Goal: Task Accomplishment & Management: Manage account settings

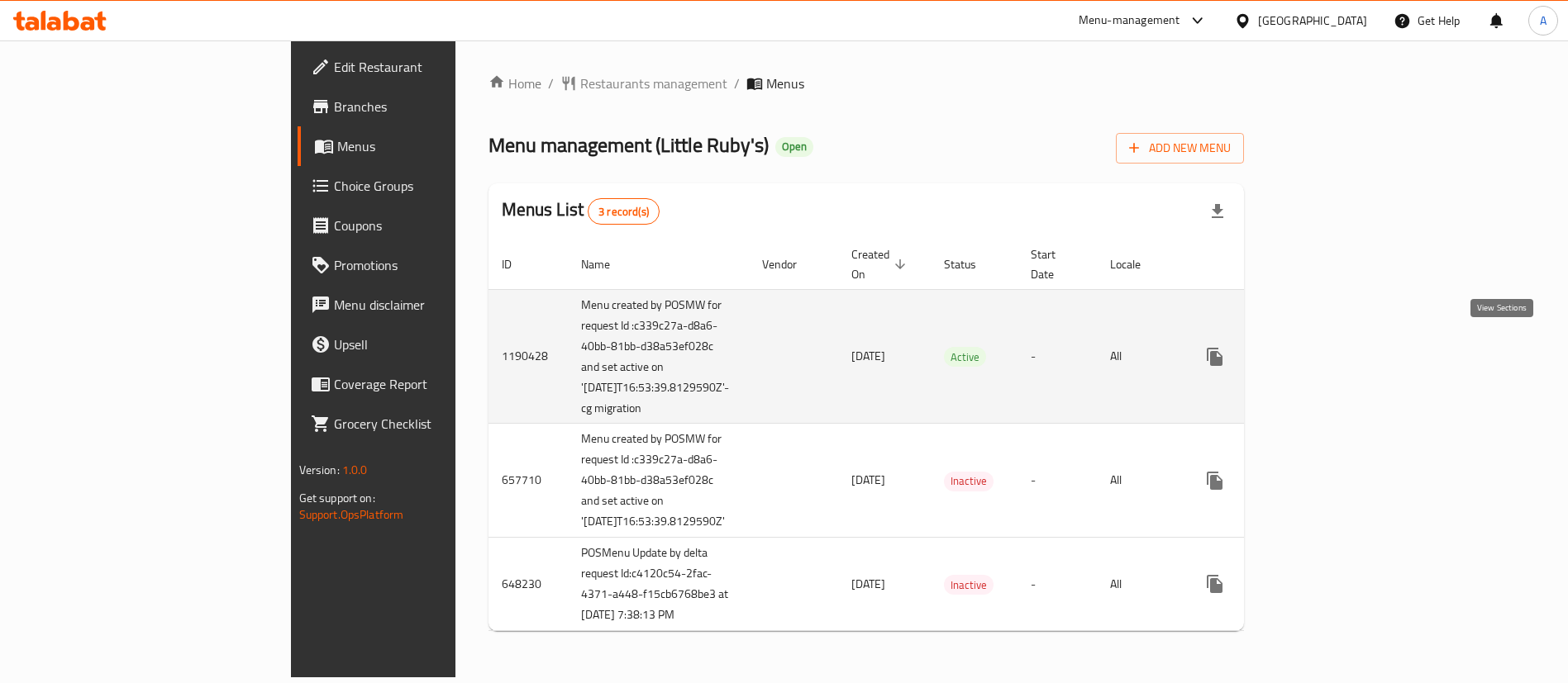
click at [1343, 351] on icon "enhanced table" at bounding box center [1334, 357] width 20 height 20
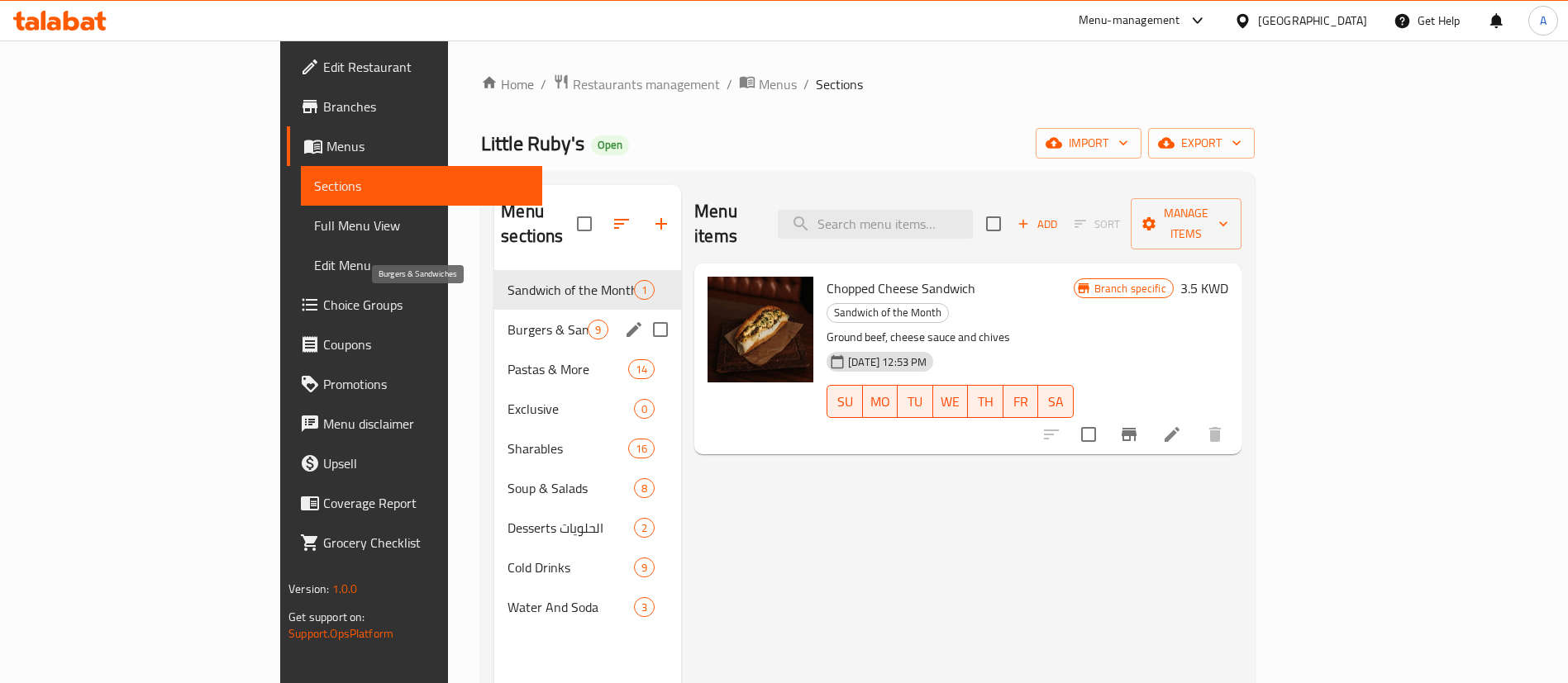
click at [508, 320] on span "Burgers & Sandwiches" at bounding box center [548, 330] width 80 height 20
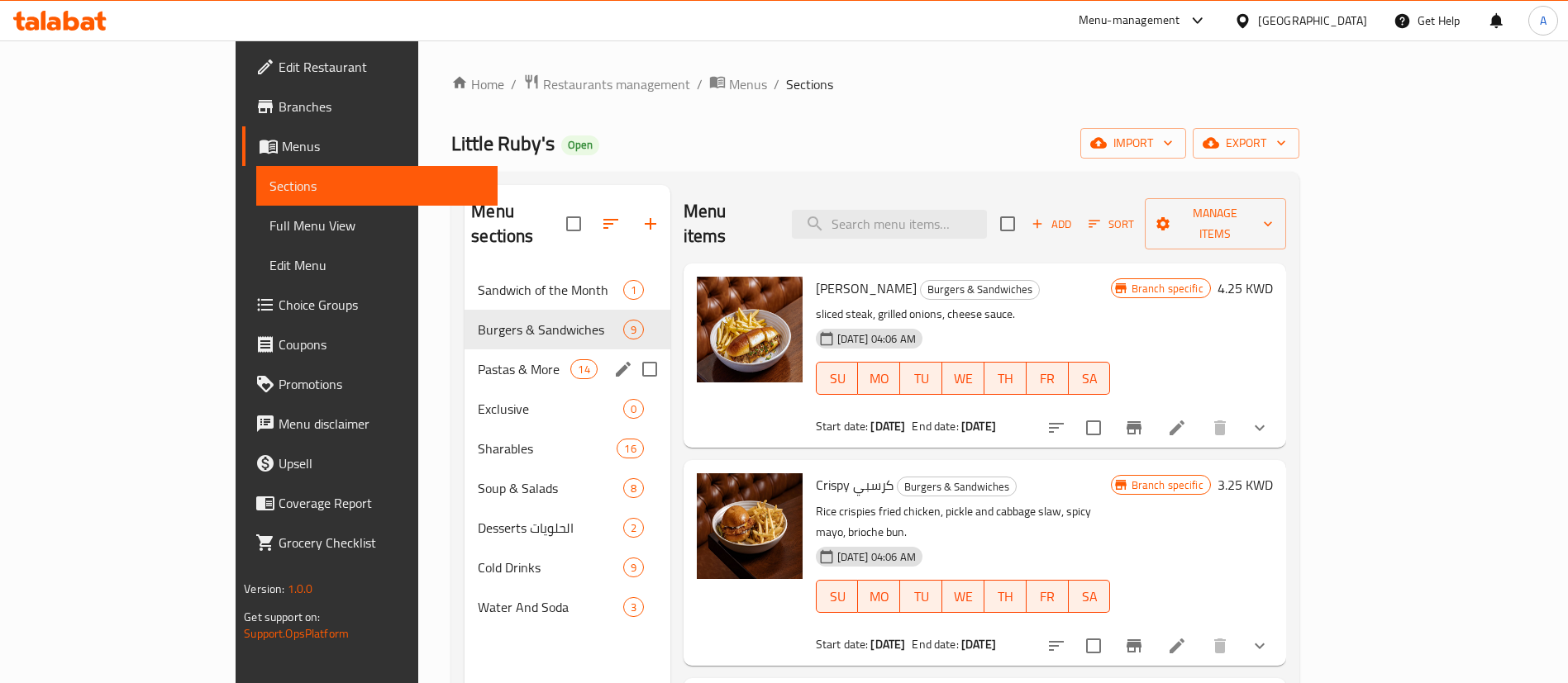
click at [465, 357] on div "Pastas & More 14" at bounding box center [567, 369] width 205 height 40
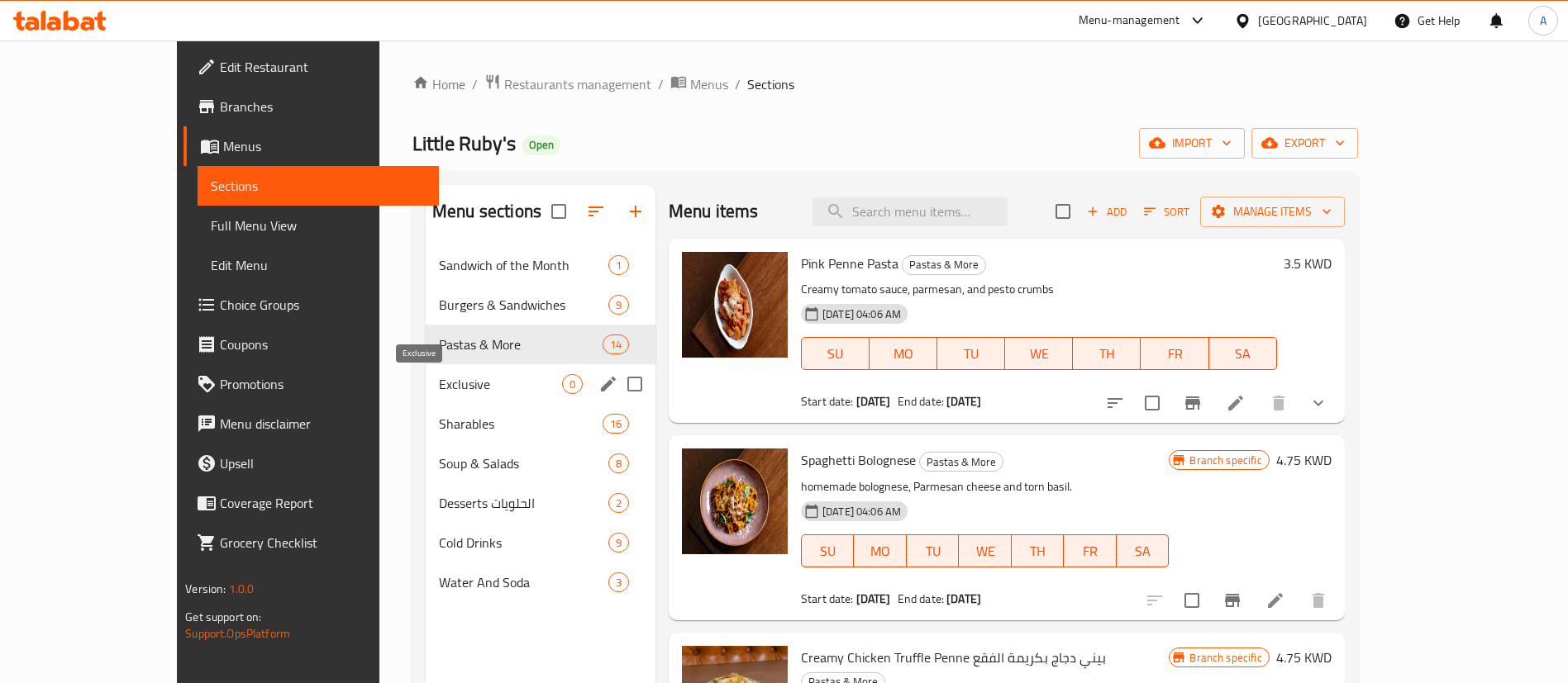
click at [438, 393] on span "Exclusive" at bounding box center [499, 385] width 123 height 20
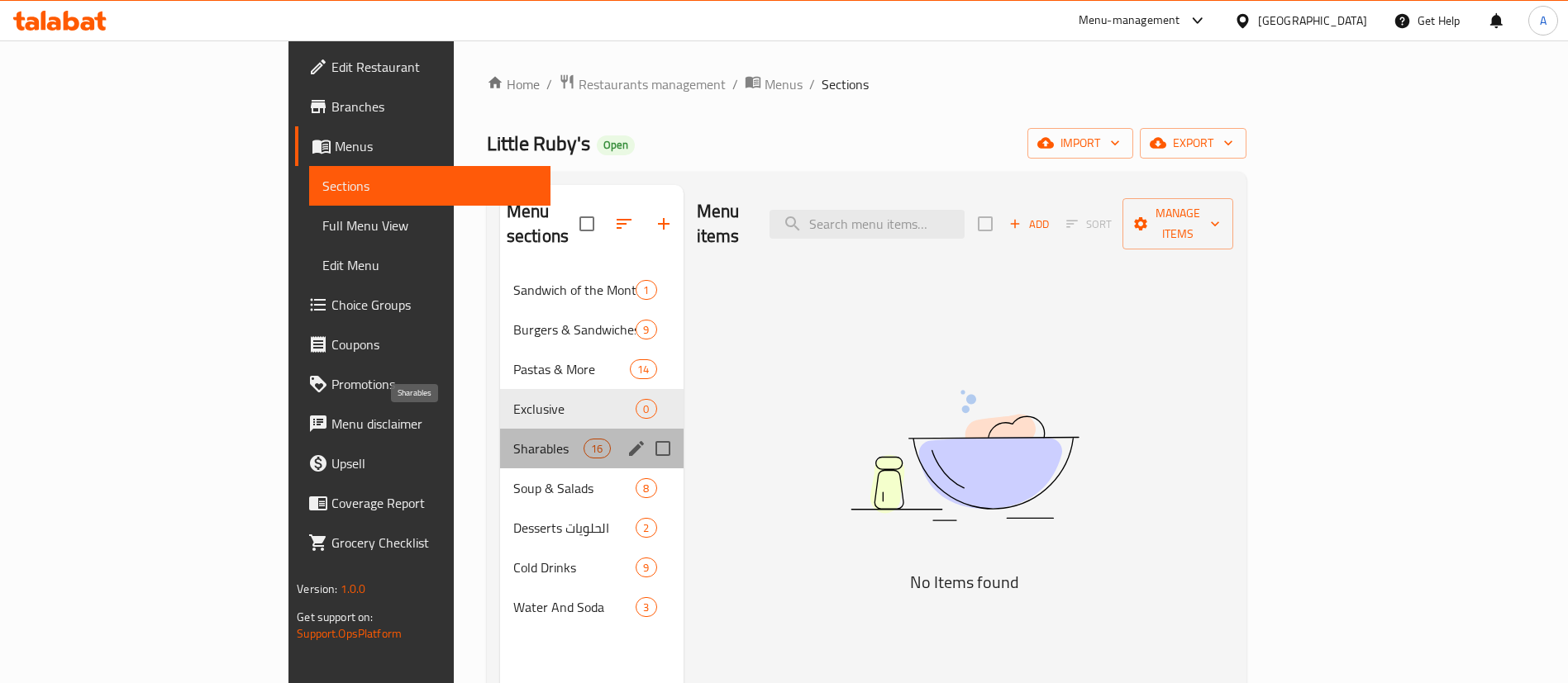
click at [513, 438] on span "Sharables" at bounding box center [548, 448] width 70 height 20
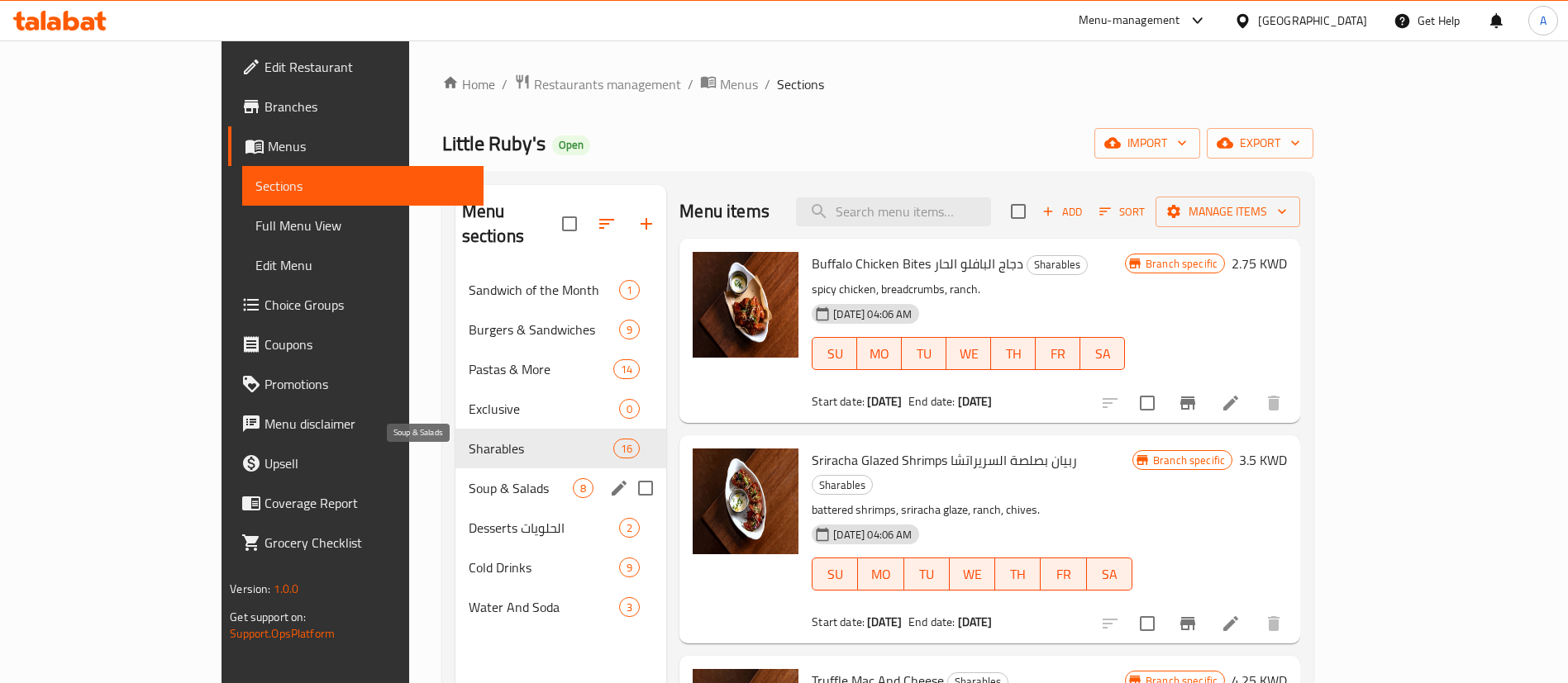
click at [468, 478] on span "Soup & Salads" at bounding box center [520, 488] width 104 height 20
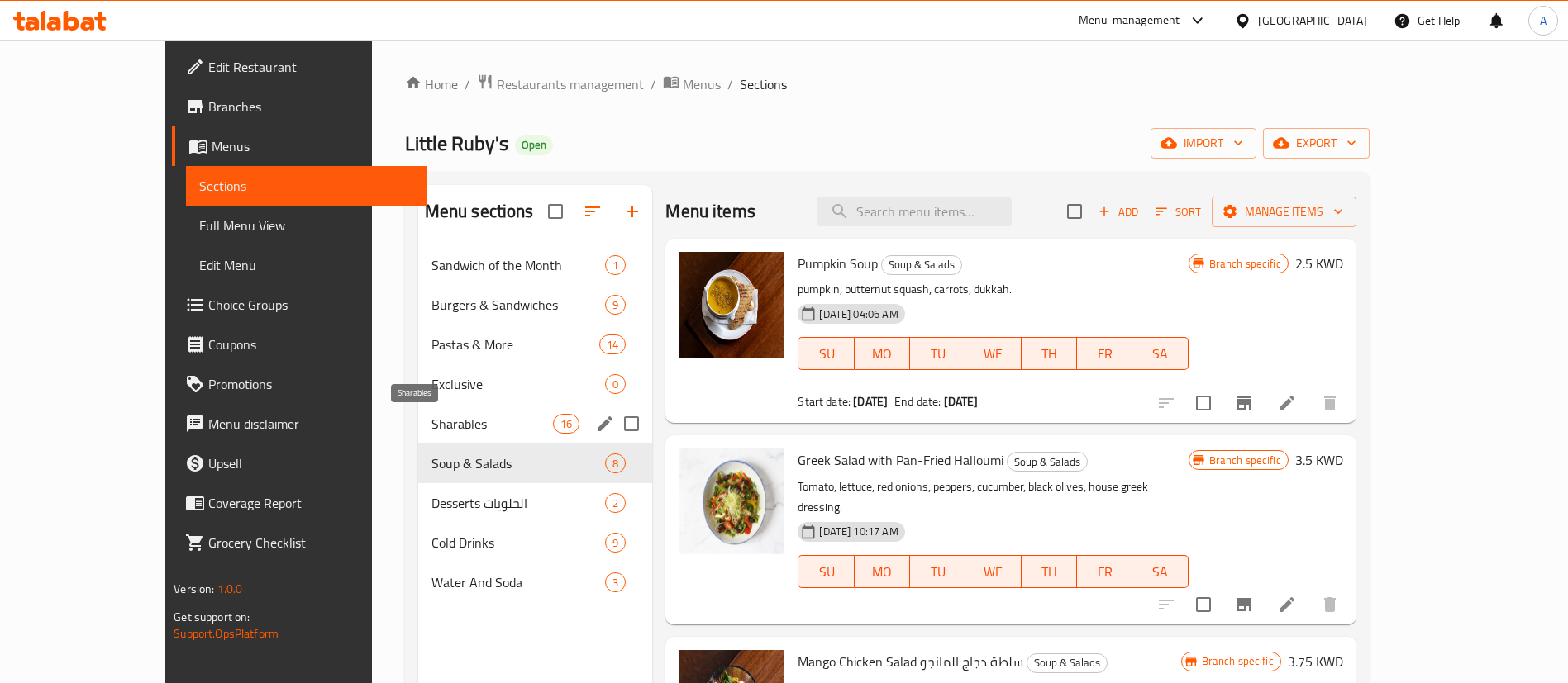
click at [431, 429] on span "Sharables" at bounding box center [492, 424] width 122 height 20
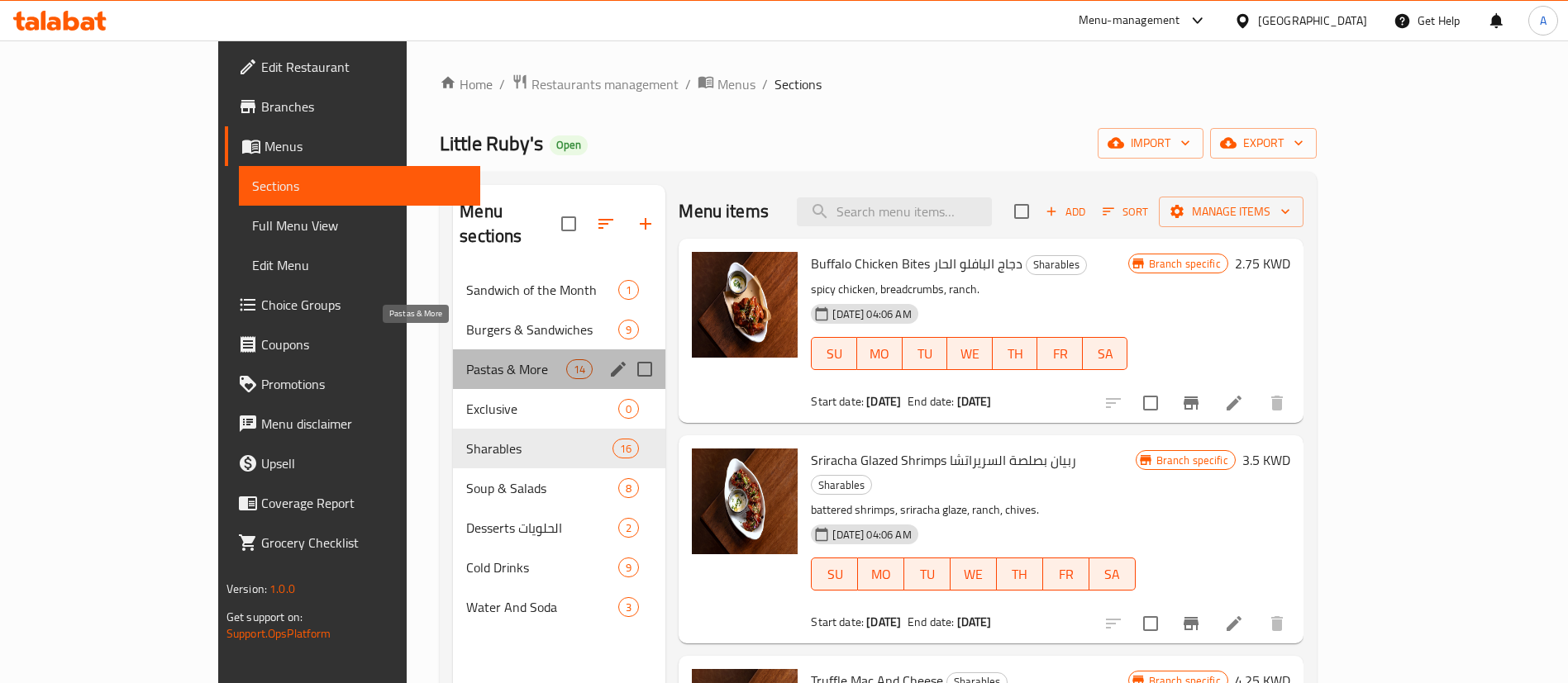
click at [466, 359] on span "Pastas & More" at bounding box center [516, 369] width 100 height 20
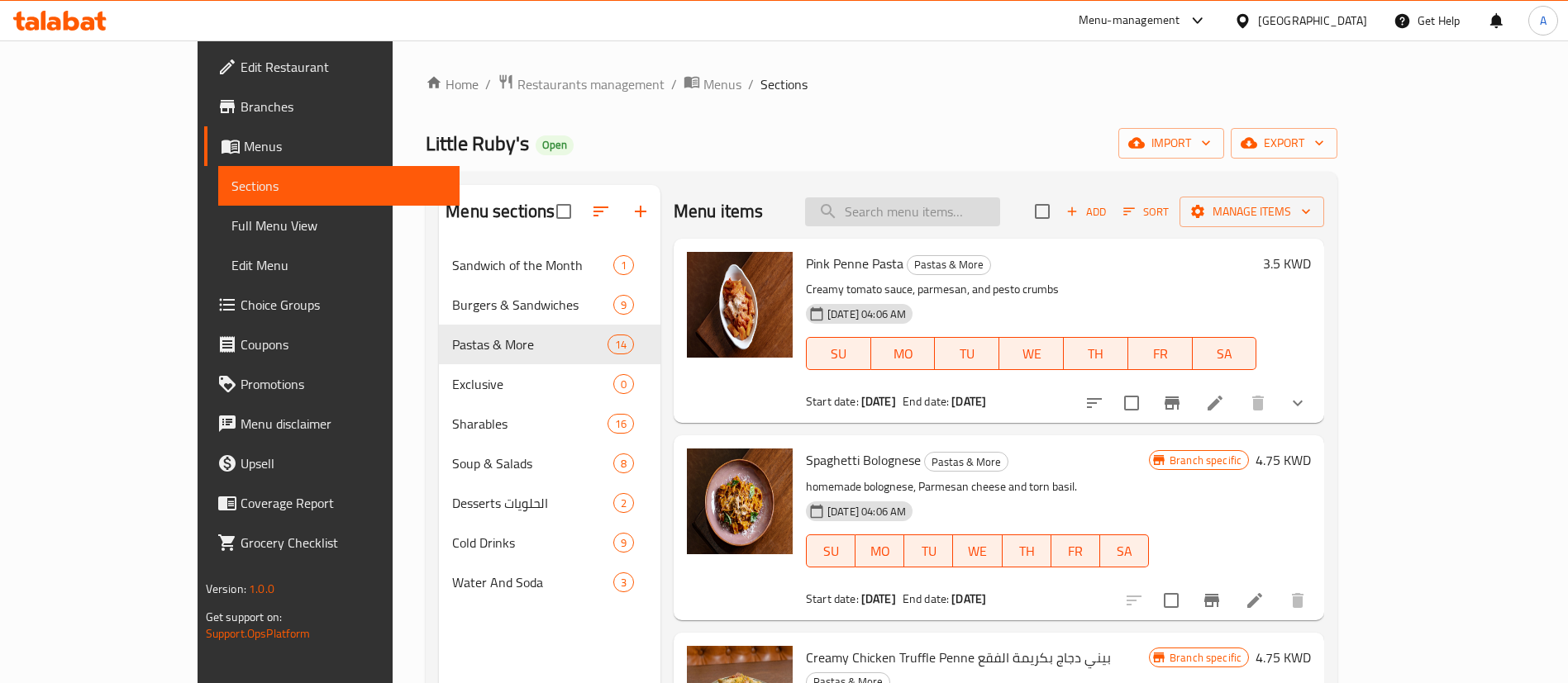
click at [975, 225] on input "search" at bounding box center [902, 212] width 195 height 29
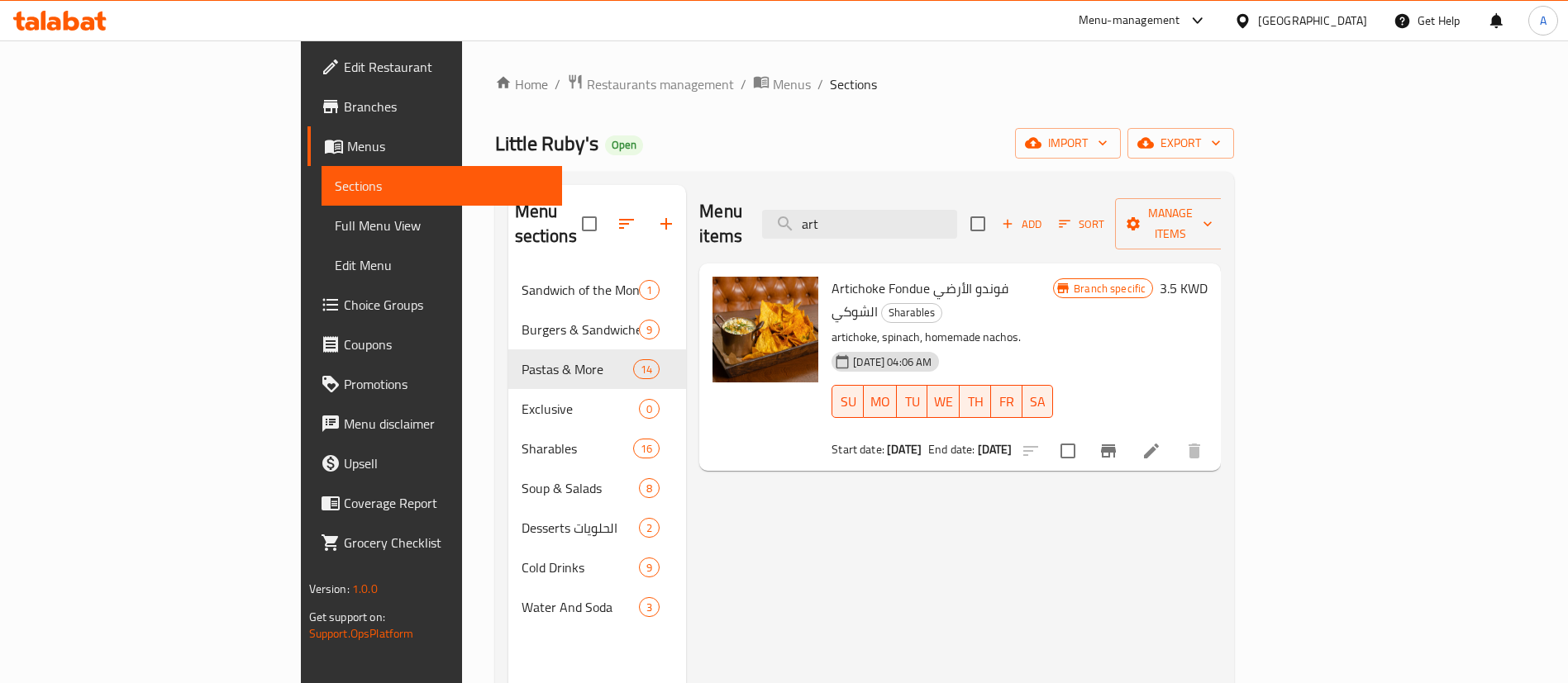
drag, startPoint x: 974, startPoint y: 217, endPoint x: 755, endPoint y: 217, distance: 219.0
click at [755, 217] on div "Menu items art Add Sort Manage items" at bounding box center [960, 225] width 521 height 78
type input "art"
click at [773, 84] on span "Menus" at bounding box center [792, 85] width 38 height 20
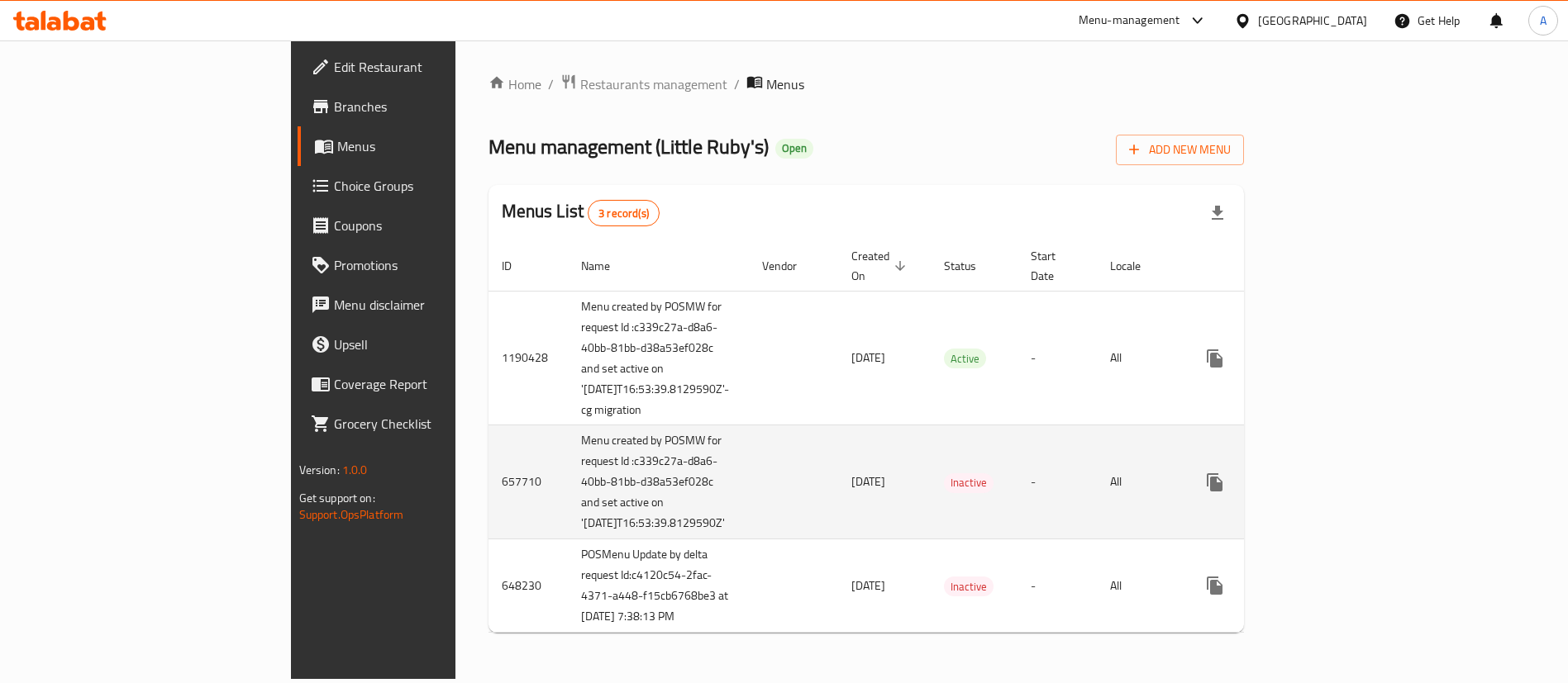
scroll to position [40, 0]
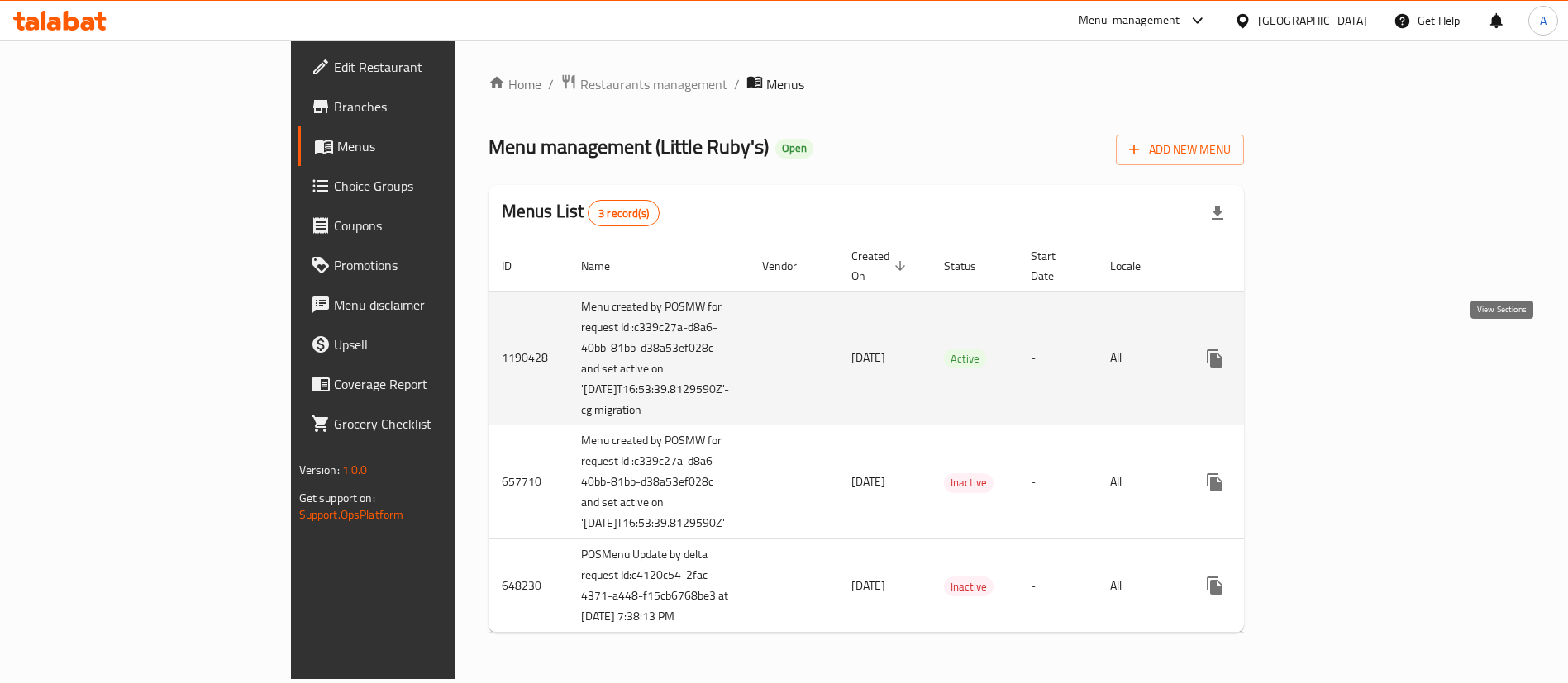
click at [1343, 348] on icon "enhanced table" at bounding box center [1334, 358] width 20 height 20
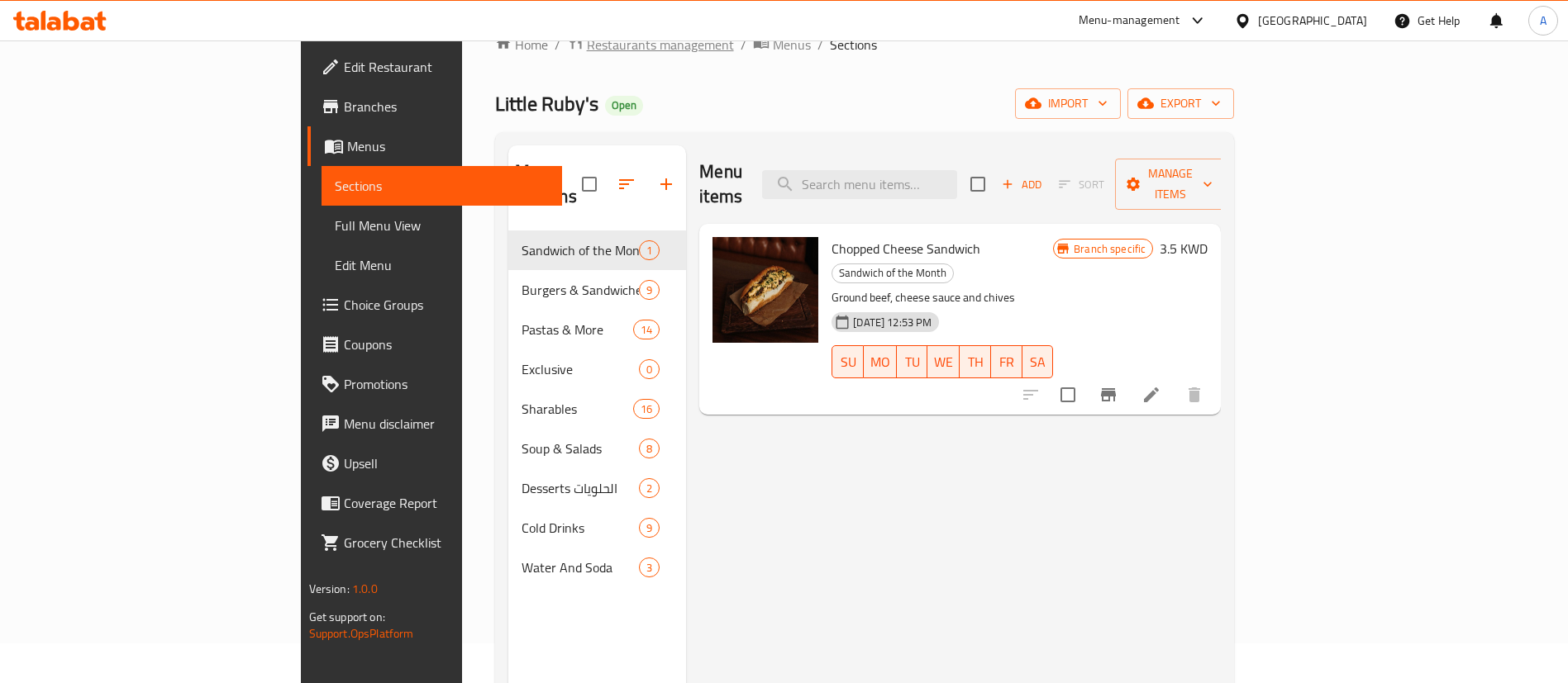
click at [587, 54] on span "Restaurants management" at bounding box center [660, 45] width 147 height 20
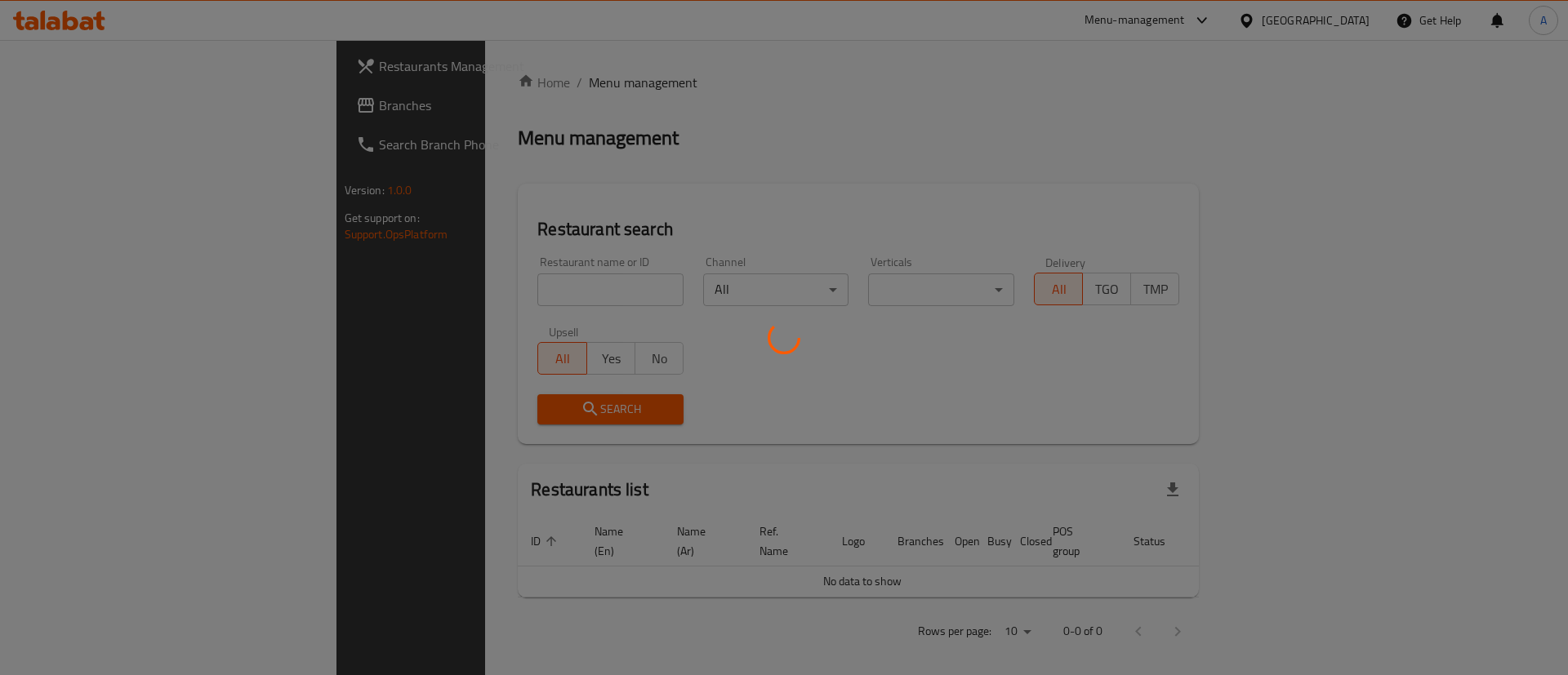
click at [515, 283] on div at bounding box center [784, 337] width 1568 height 675
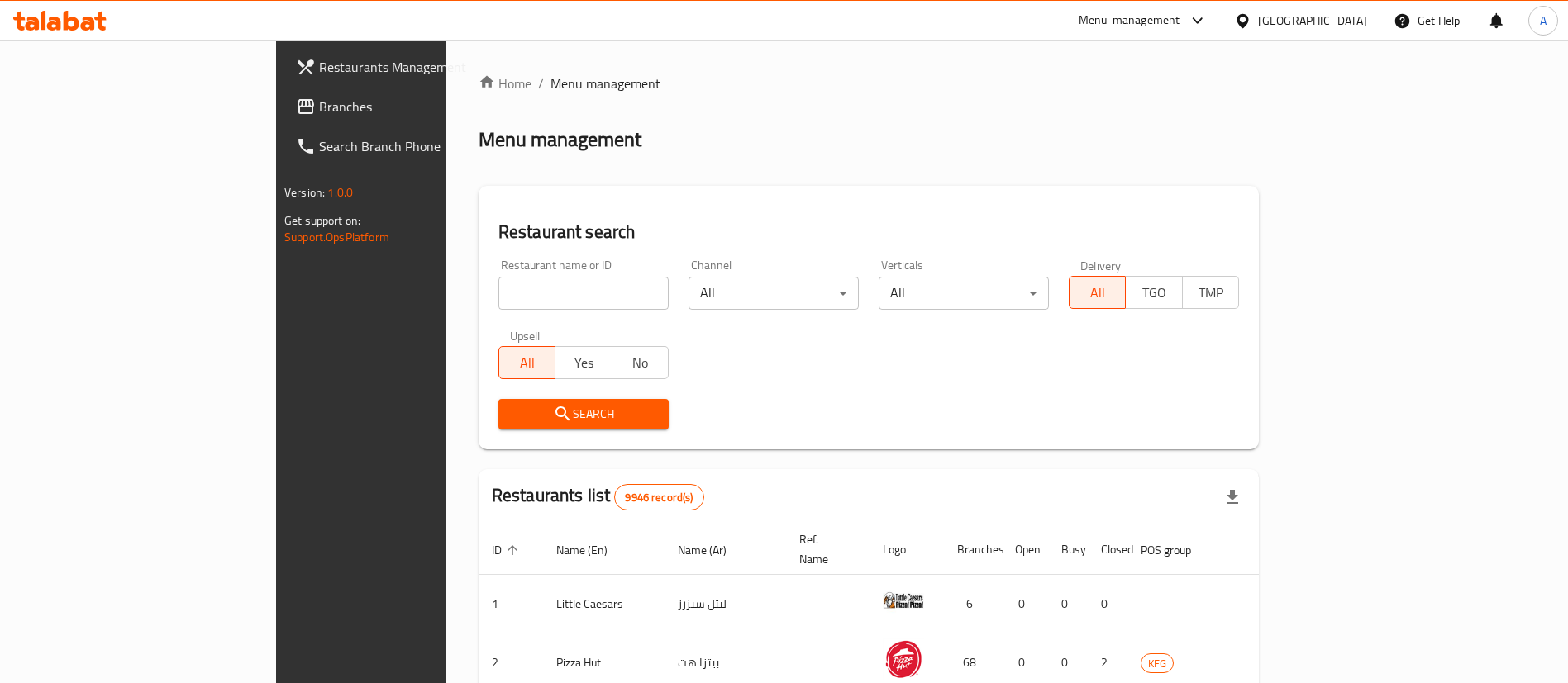
click at [521, 286] on div at bounding box center [784, 341] width 1568 height 683
click at [522, 297] on input "search" at bounding box center [583, 293] width 170 height 33
type input "dragonbun"
click button "Search" at bounding box center [583, 415] width 170 height 31
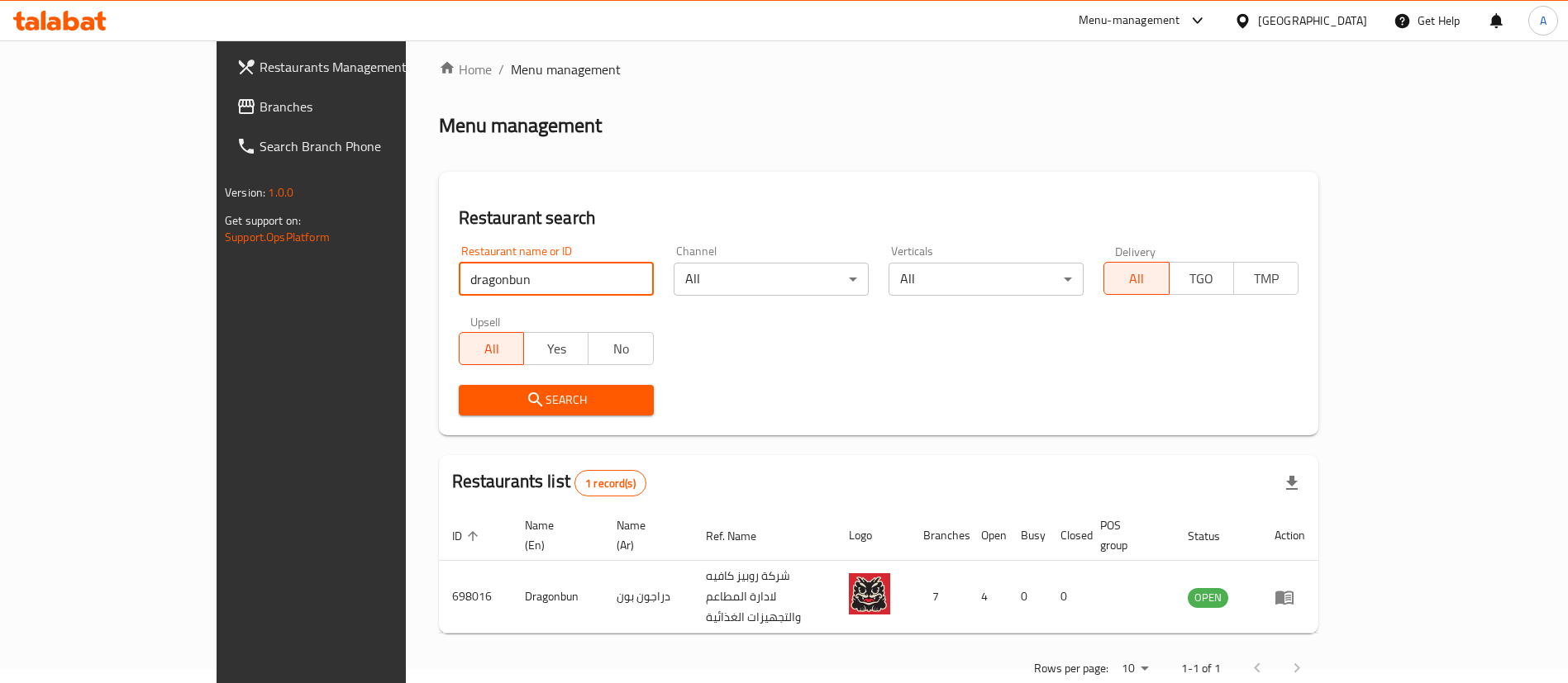
scroll to position [22, 0]
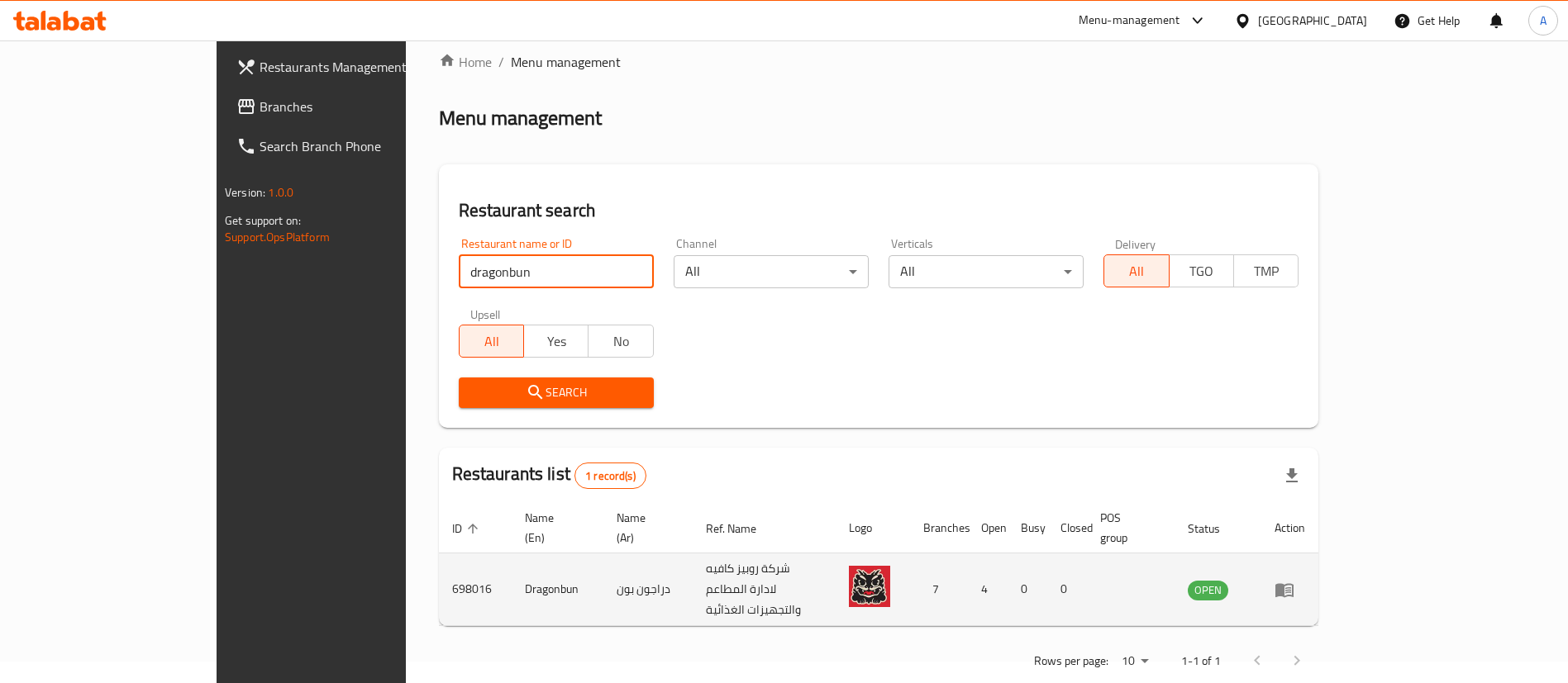
click at [1294, 580] on icon "enhanced table" at bounding box center [1284, 590] width 20 height 20
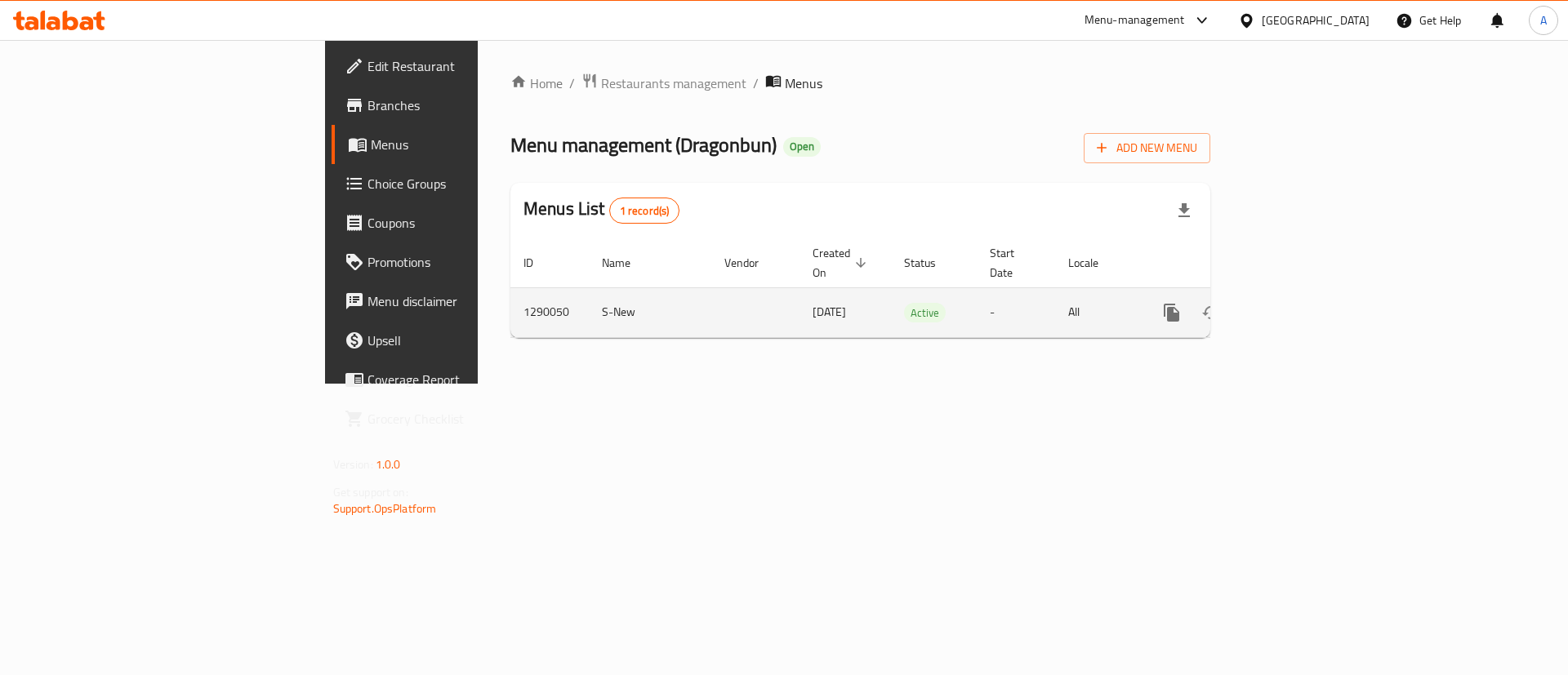
click at [1309, 294] on link "enhanced table" at bounding box center [1290, 313] width 40 height 40
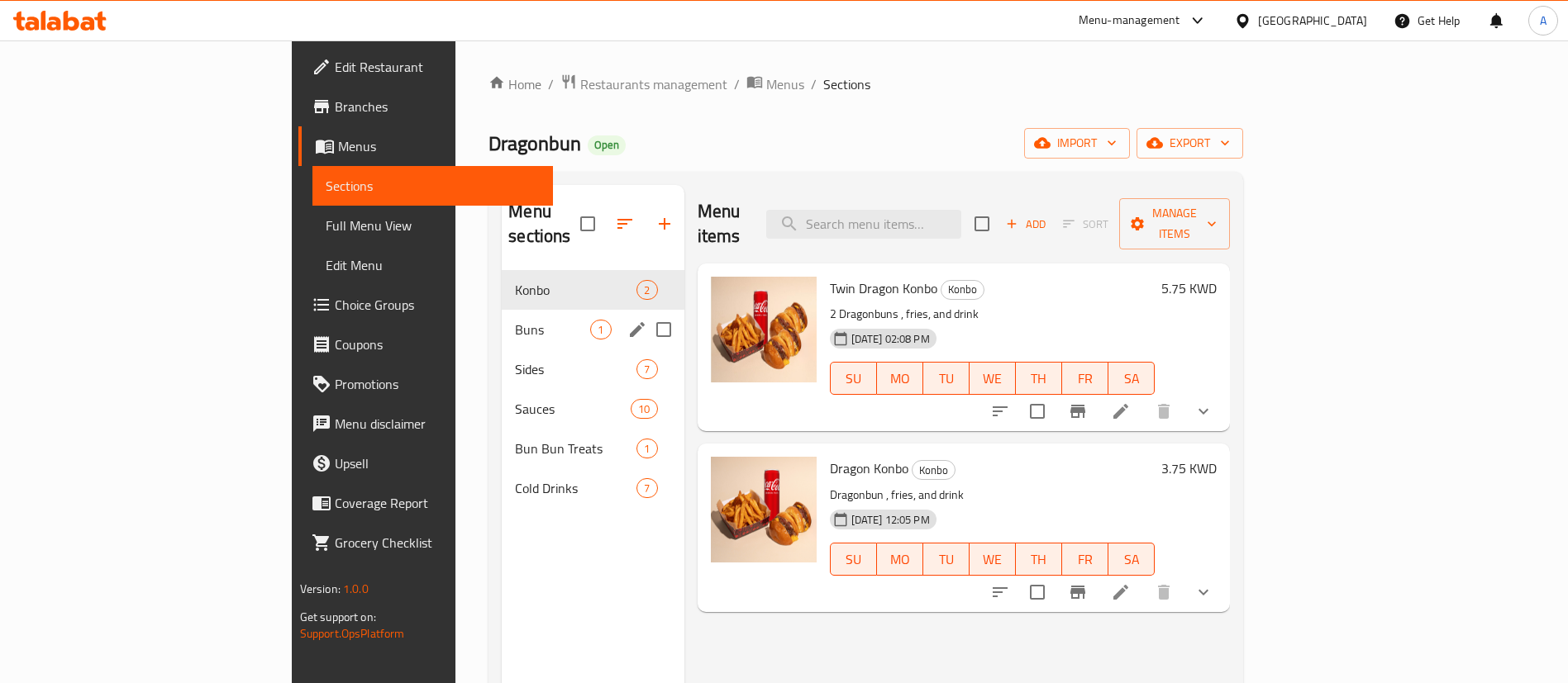
click at [502, 316] on div "Buns 1" at bounding box center [593, 330] width 182 height 40
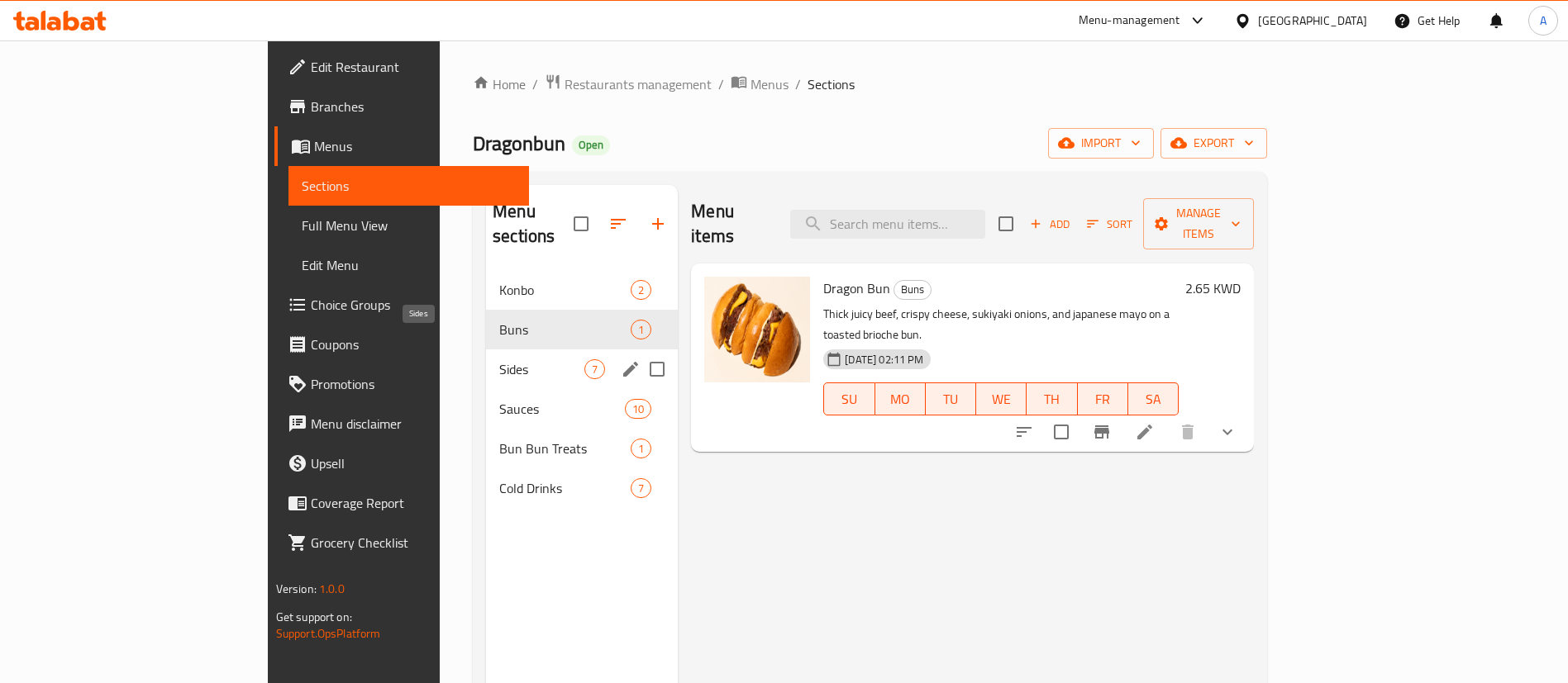
click at [486, 363] on div "Sides 7" at bounding box center [581, 369] width 192 height 40
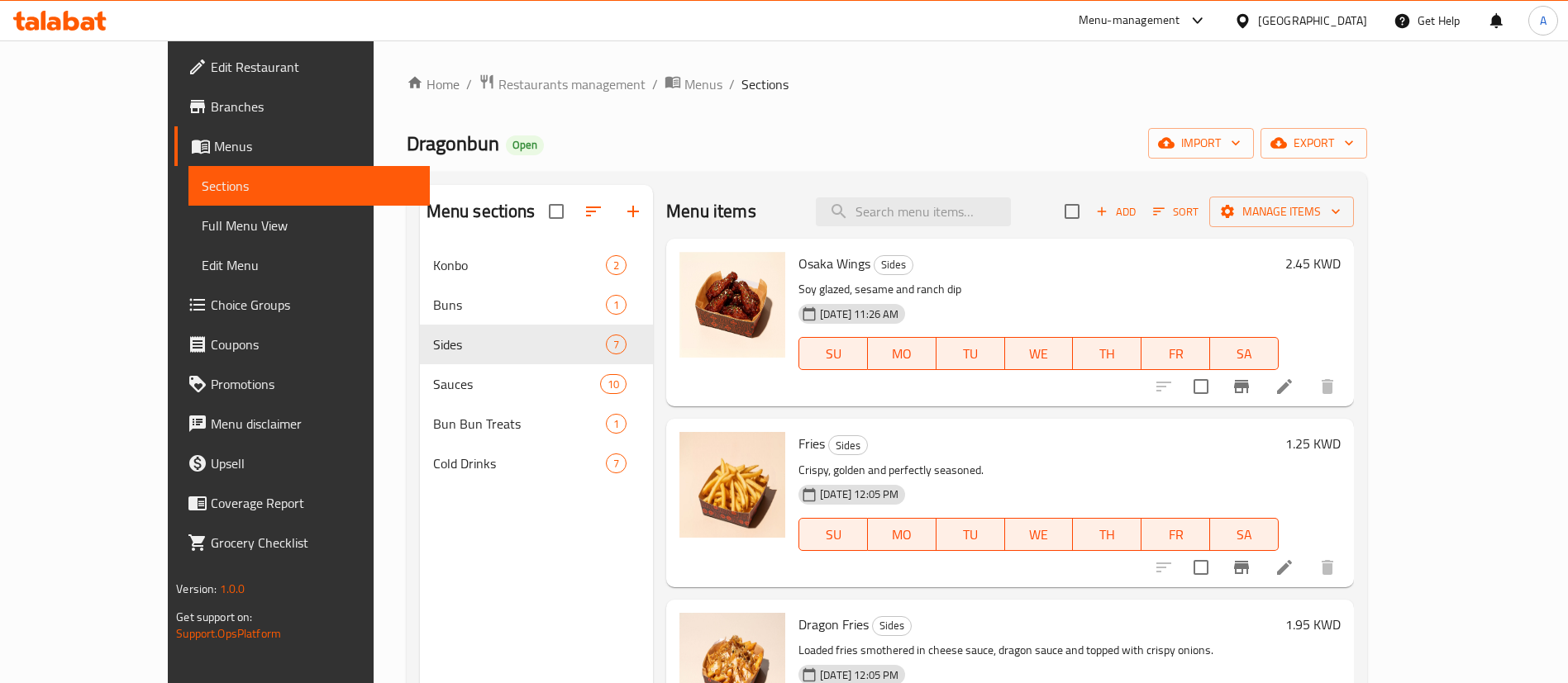
click at [1109, 211] on icon "button" at bounding box center [1101, 211] width 15 height 15
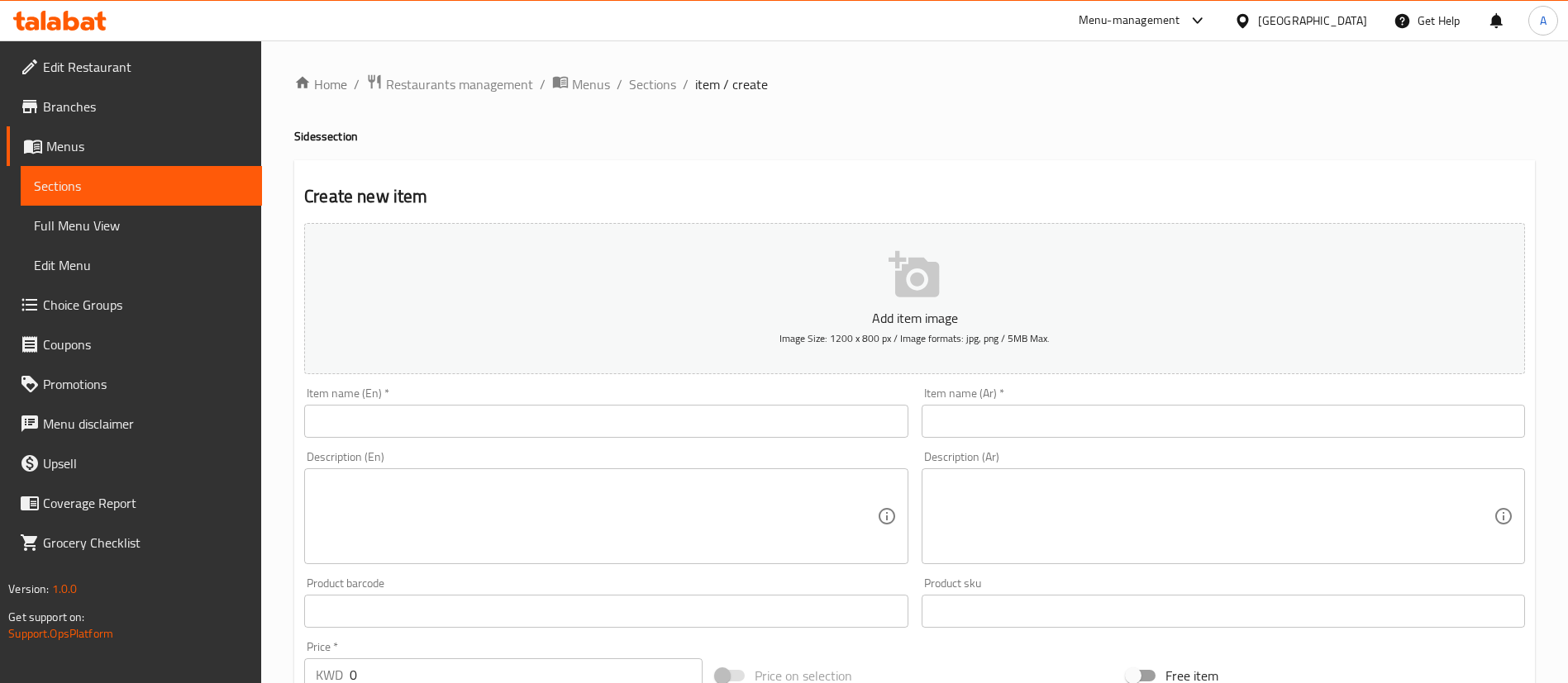
click at [688, 431] on div "Home / Restaurants management / Menus / Sections / item / create Sides section …" at bounding box center [914, 604] width 1241 height 1061
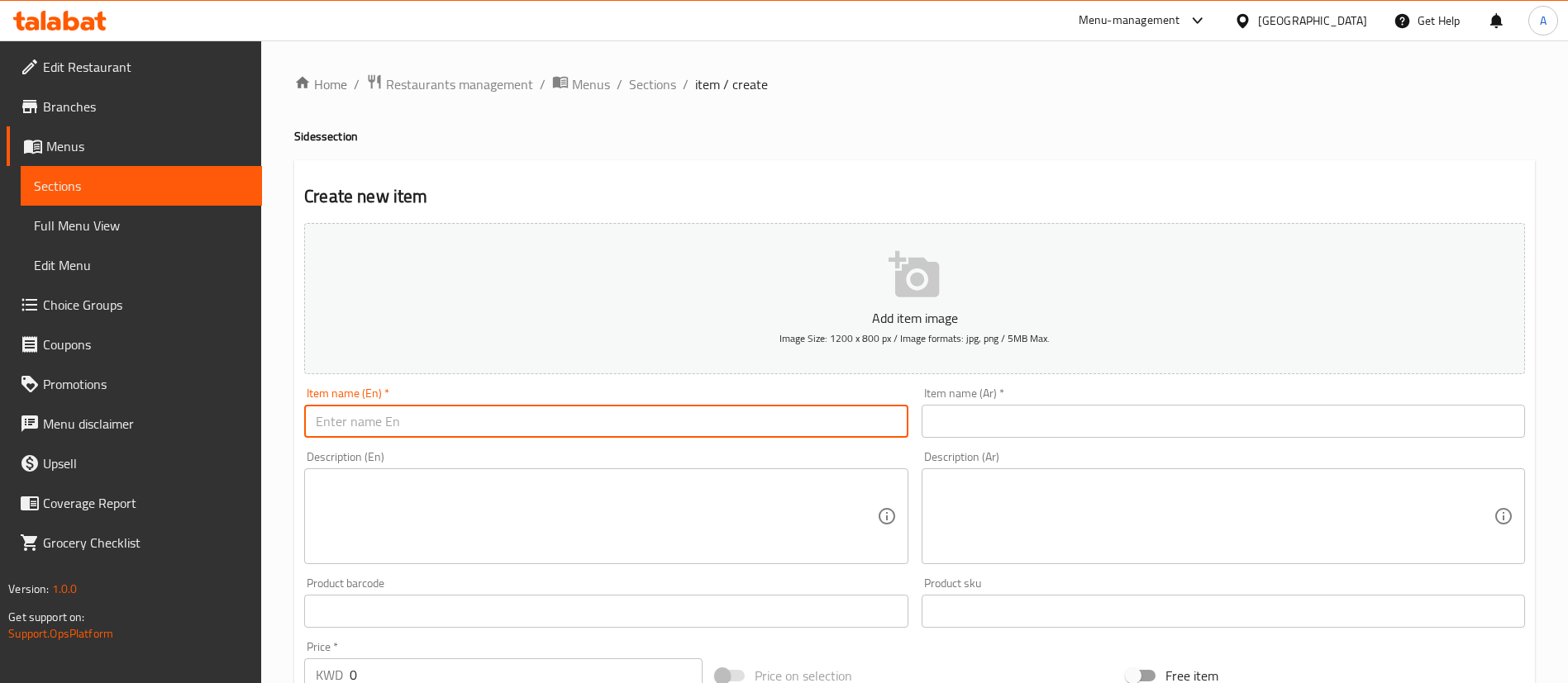
click at [687, 427] on input "text" at bounding box center [605, 421] width 603 height 33
type input "Crispy Fries"
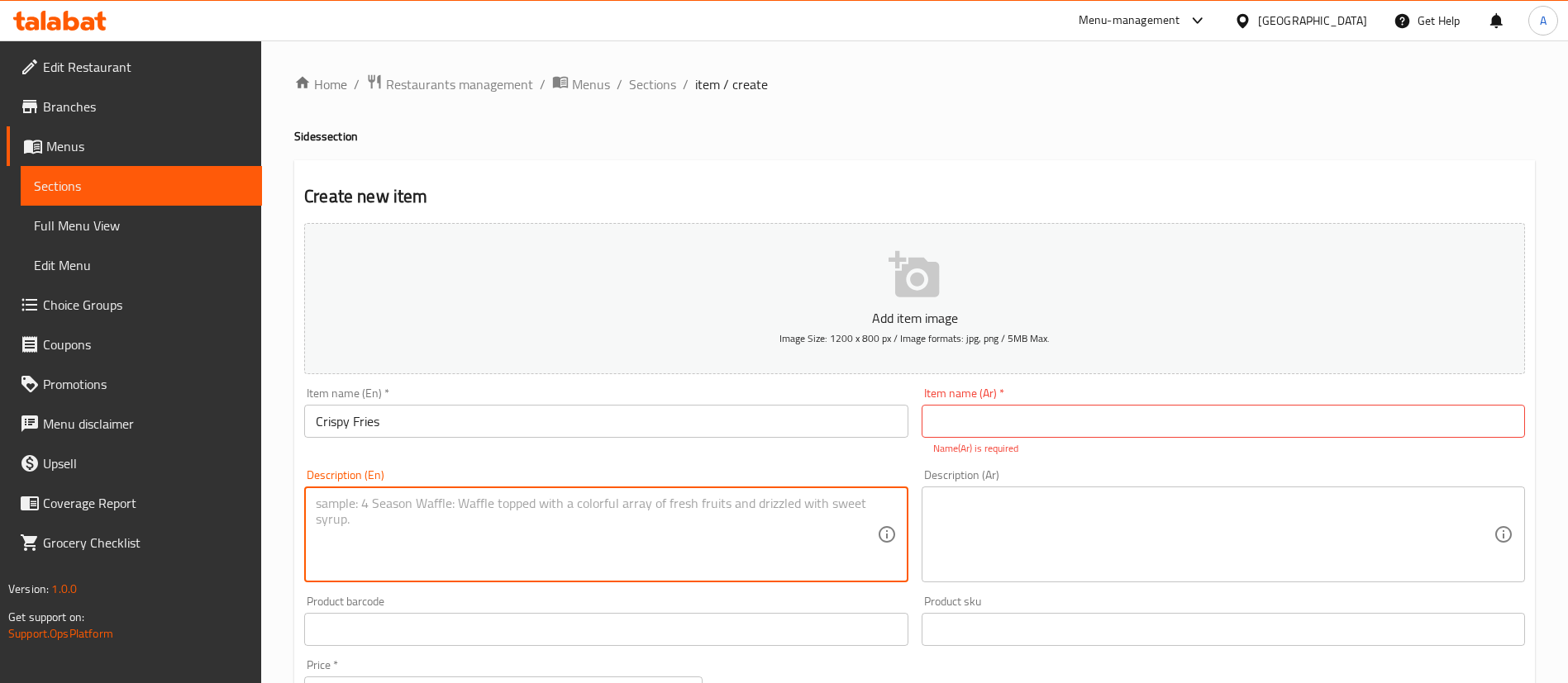
click at [1134, 425] on input "text" at bounding box center [1222, 421] width 603 height 33
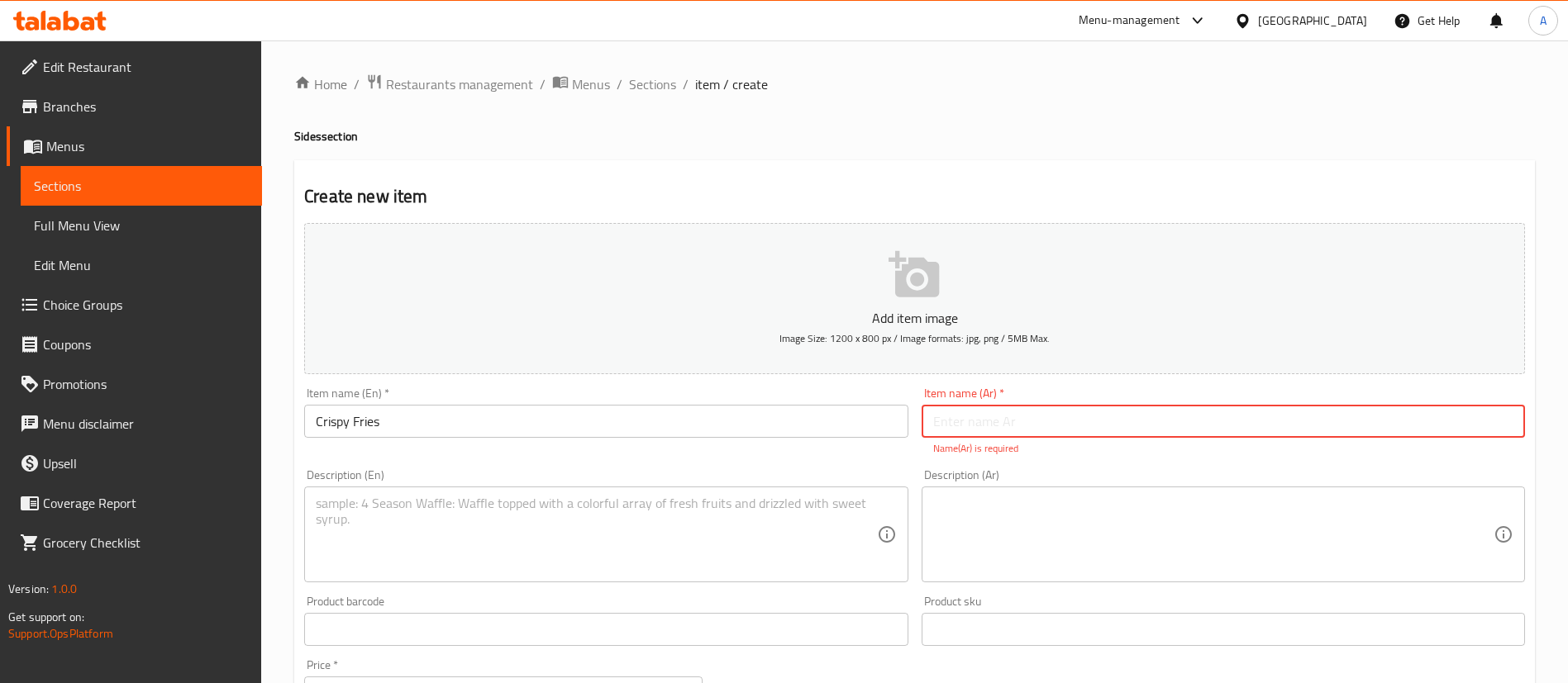
paste input "كرسبي فرايز"
type input "كرسبي فرايز"
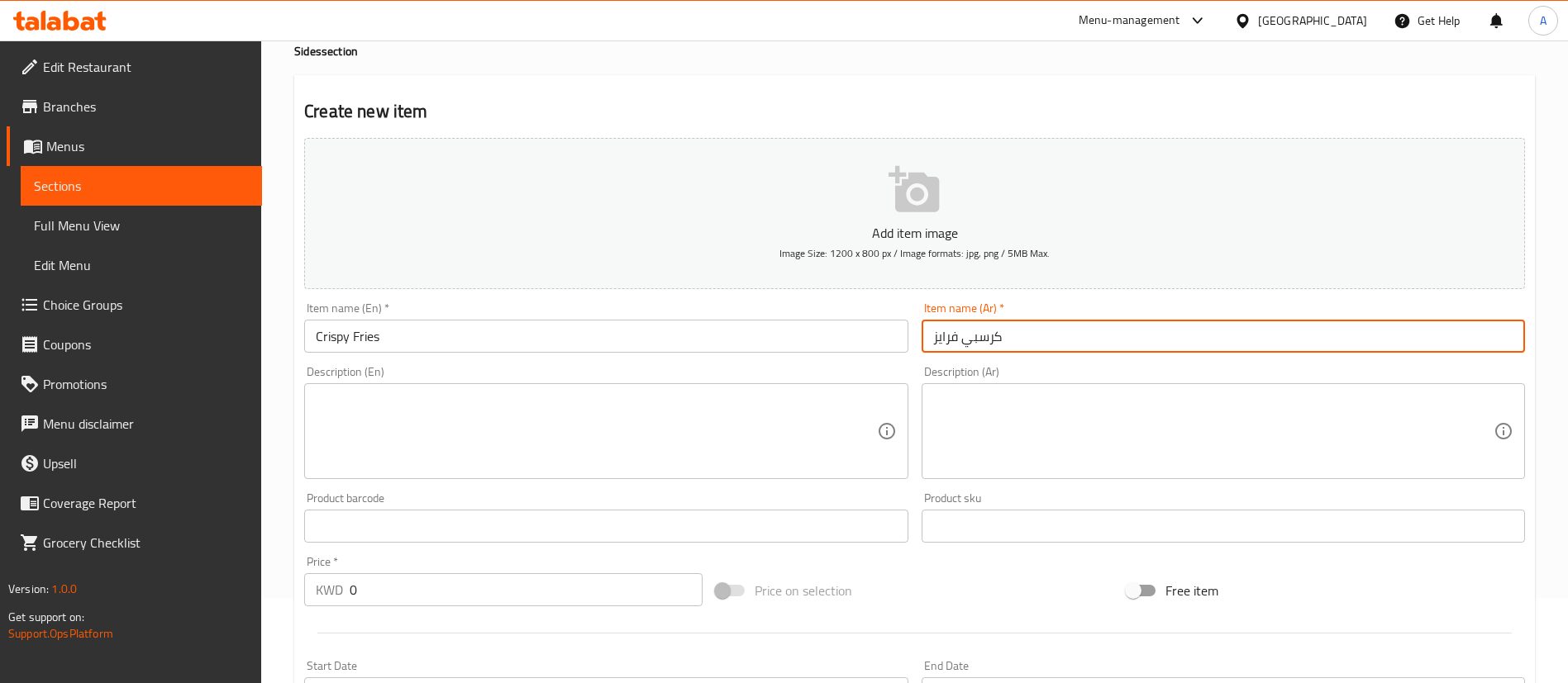
scroll to position [124, 0]
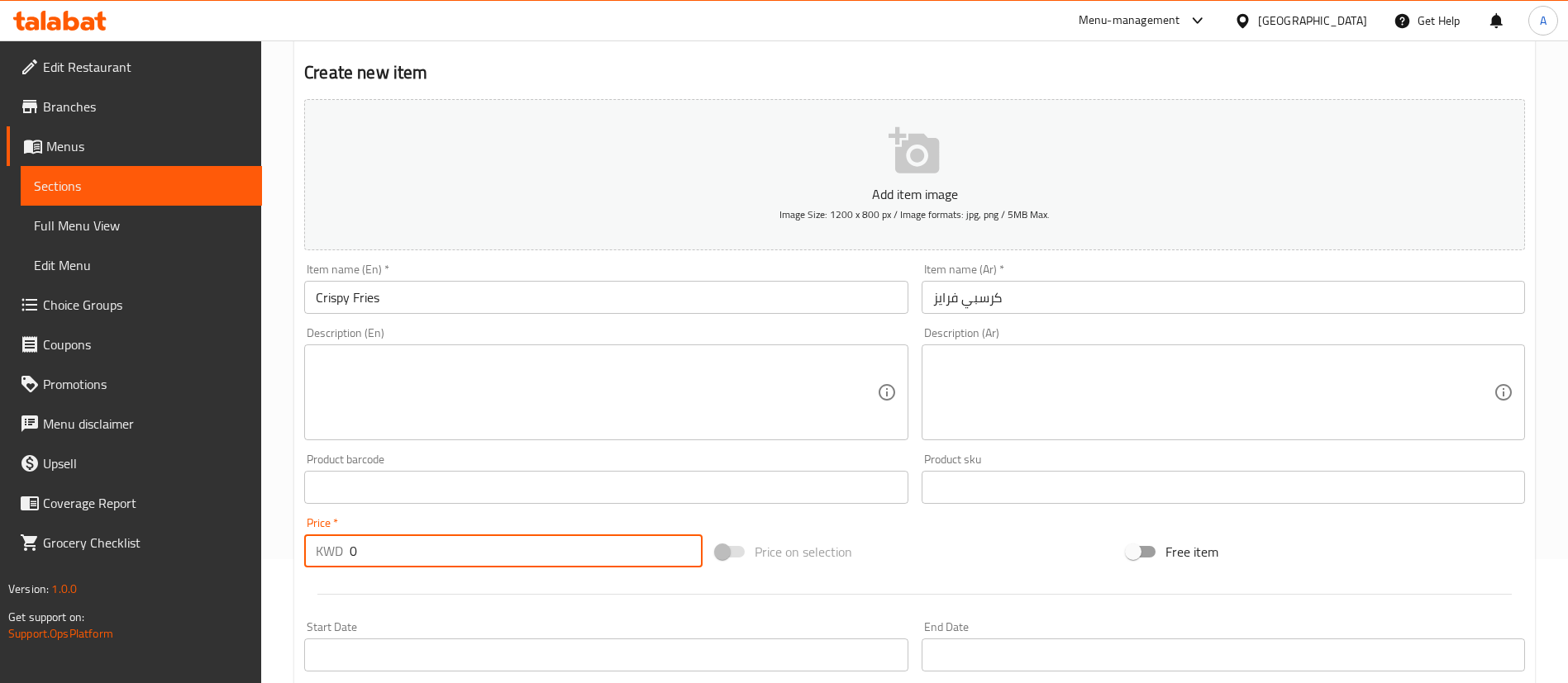
drag, startPoint x: 457, startPoint y: 534, endPoint x: 176, endPoint y: 544, distance: 281.2
click at [221, 554] on div "Edit Restaurant Branches Menus Sections Full Menu View Edit Menu Choice Groups …" at bounding box center [784, 479] width 1568 height 1127
type input "1.250"
click at [1034, 420] on textarea at bounding box center [1213, 393] width 560 height 78
paste textarea "بطاط كرسبي مبهر"
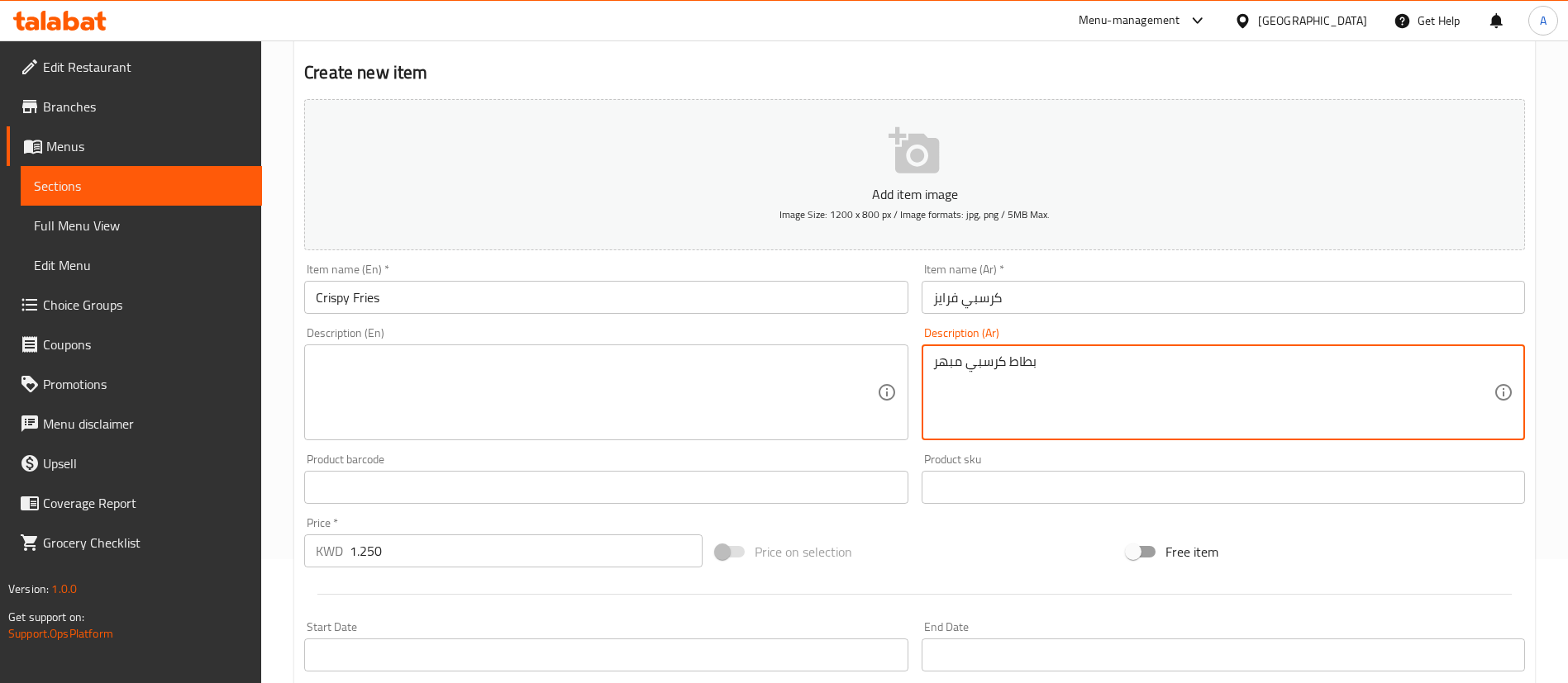
type textarea "بطاط كرسبي مبهر"
click at [524, 391] on textarea at bounding box center [596, 393] width 560 height 78
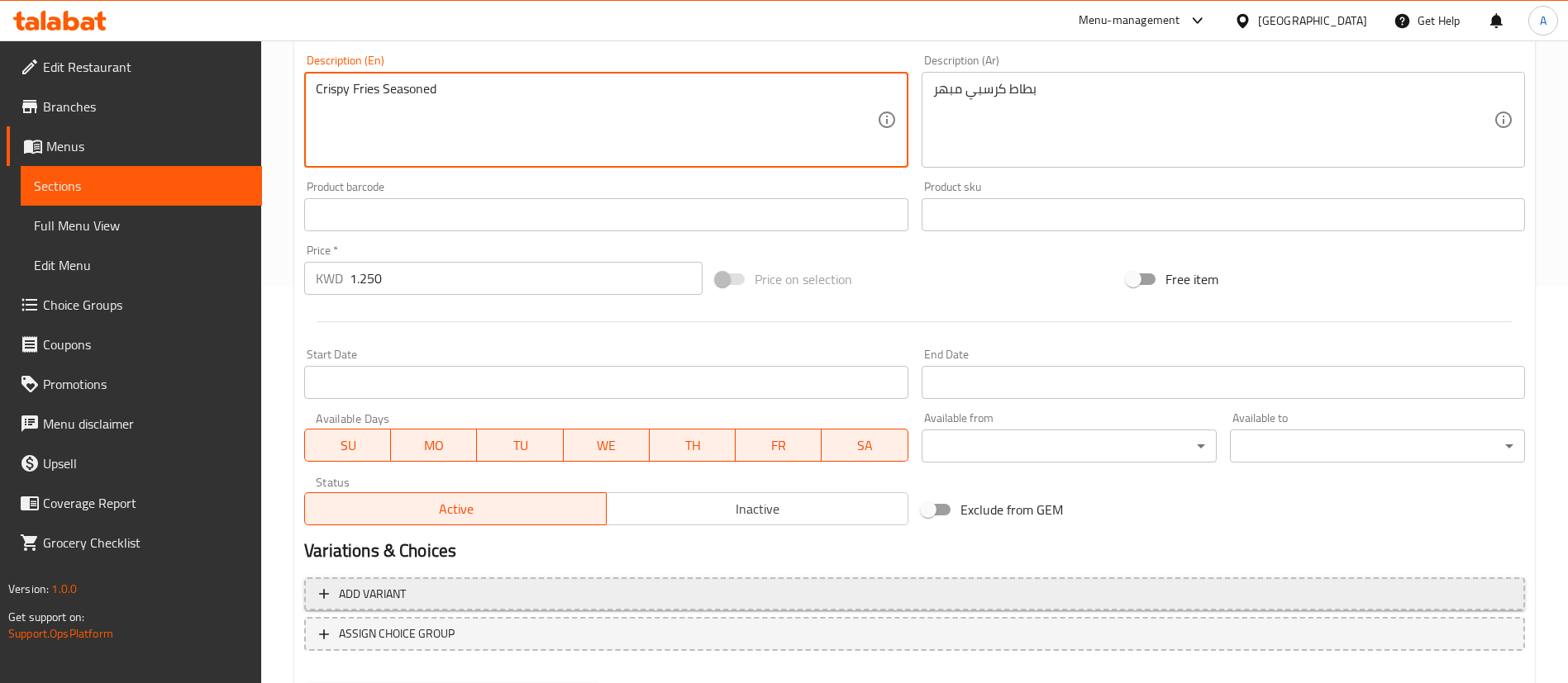
scroll to position [484, 0]
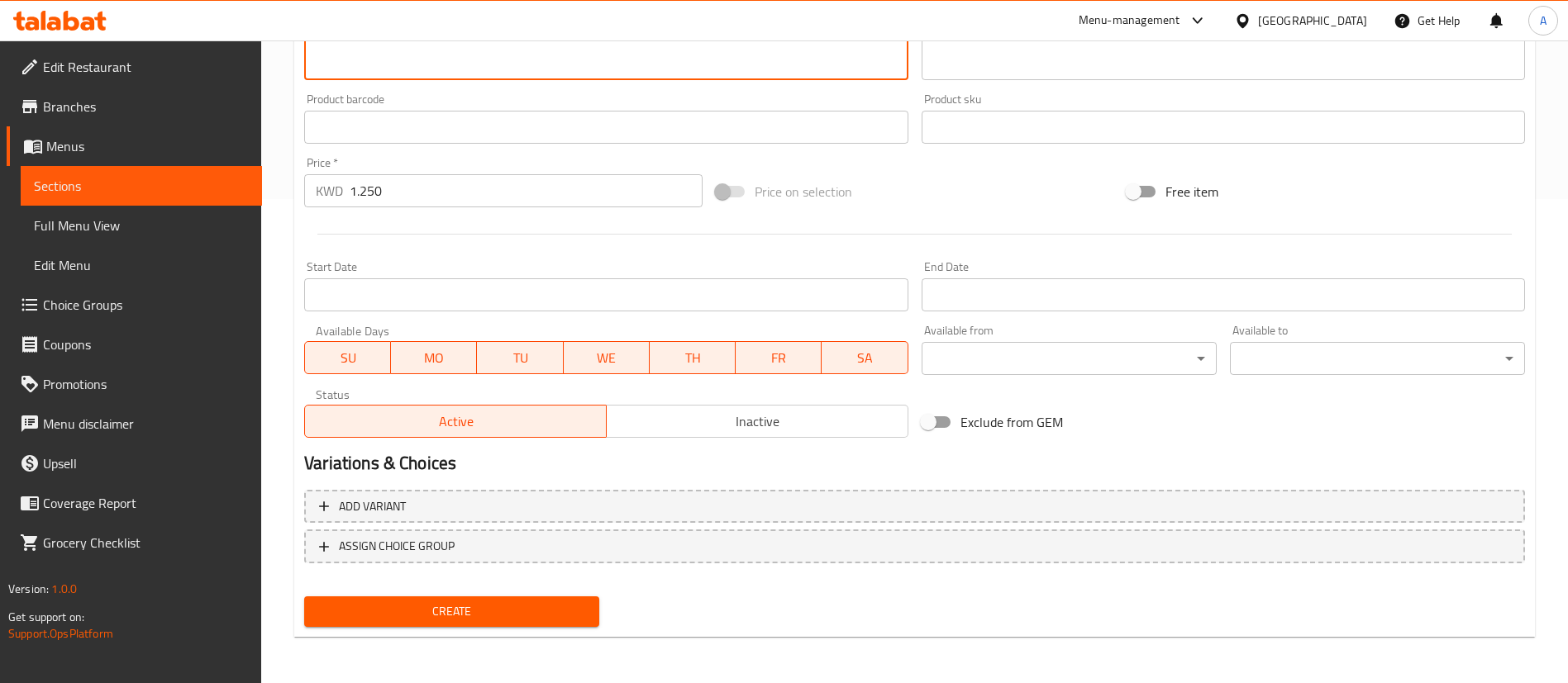
type textarea "Crispy Fries Seasoned"
click at [486, 623] on button "Create" at bounding box center [451, 612] width 295 height 31
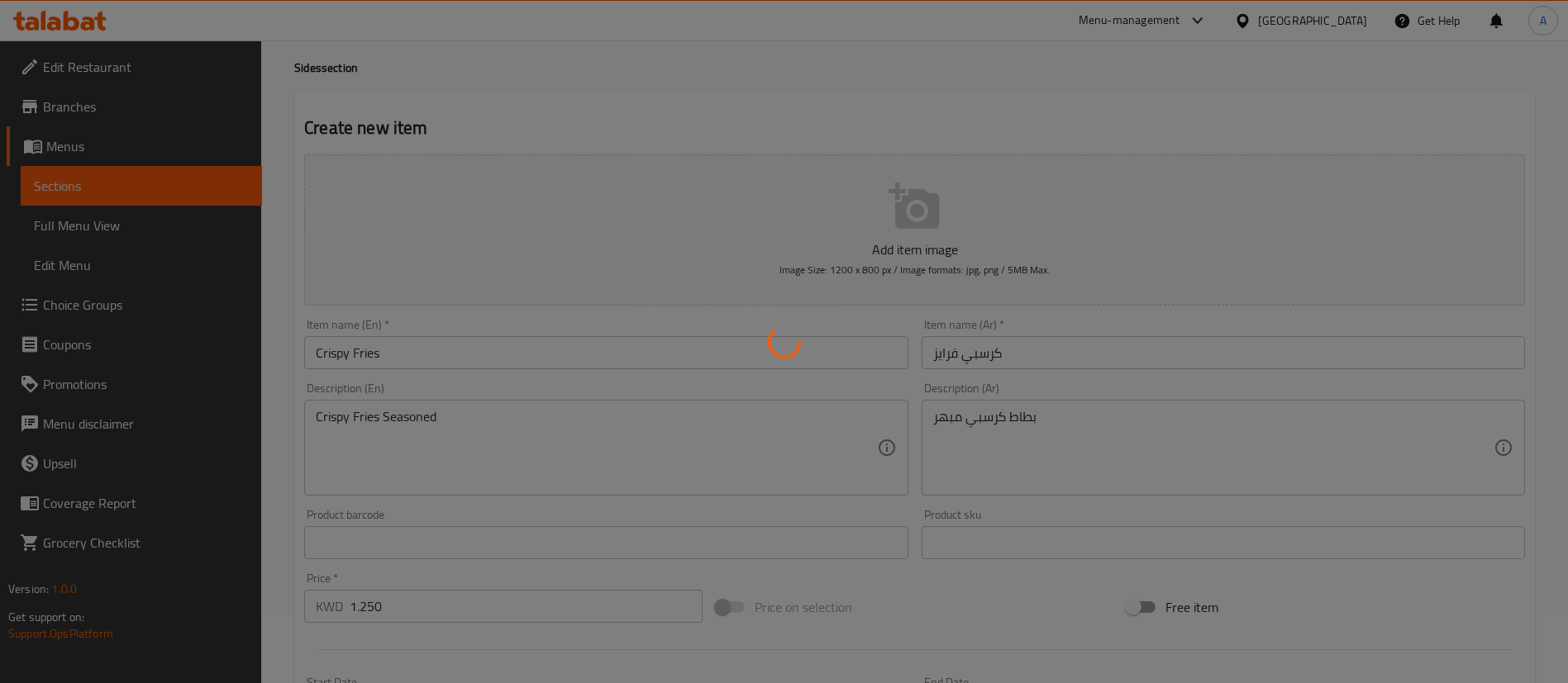
scroll to position [0, 0]
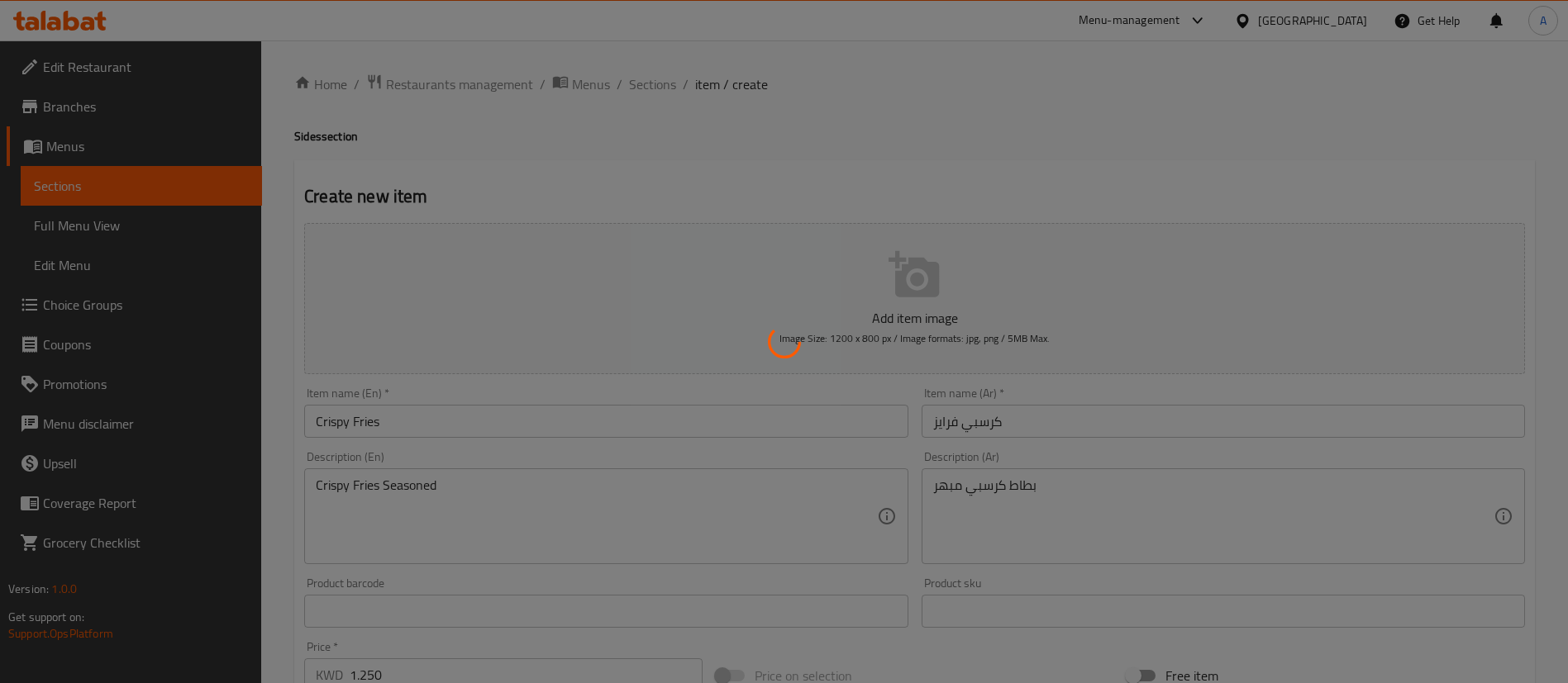
type input "0"
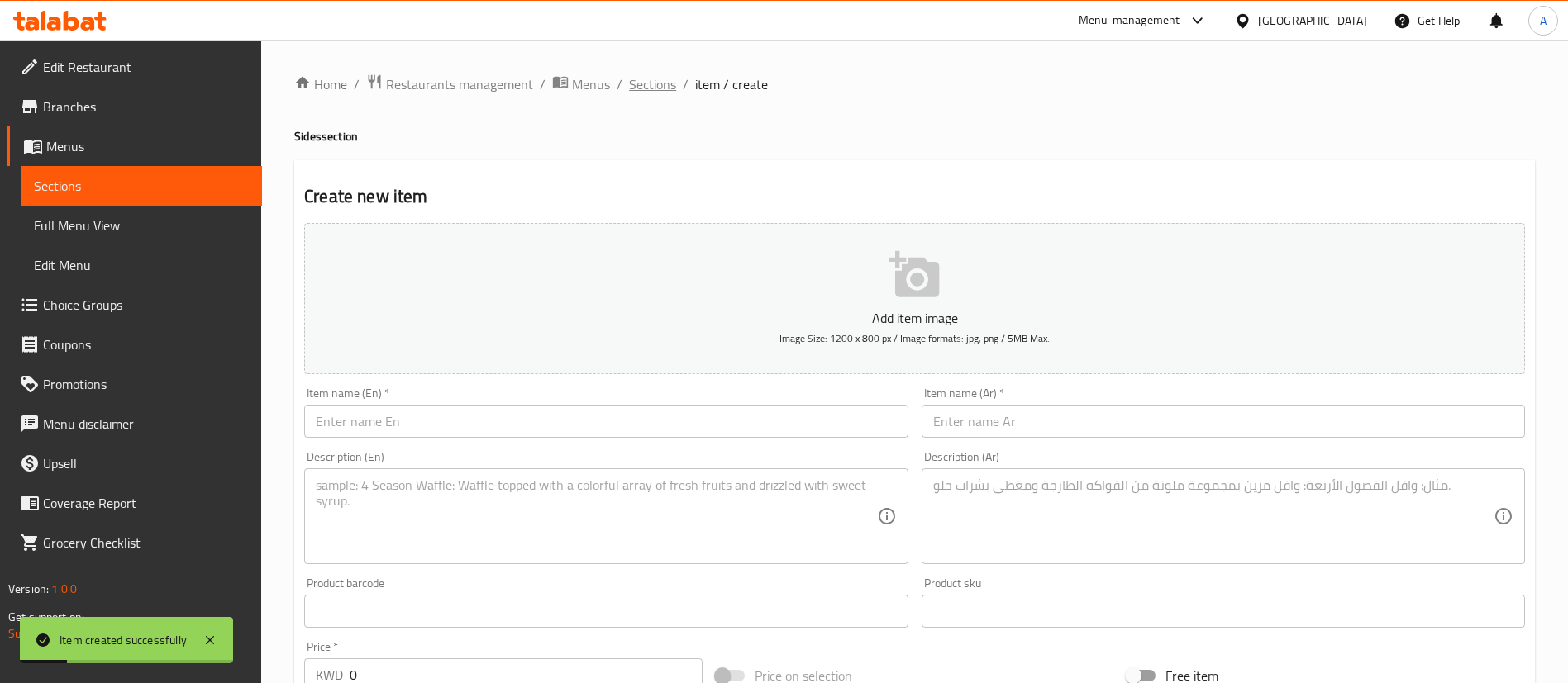
click at [669, 84] on span "Sections" at bounding box center [652, 85] width 47 height 20
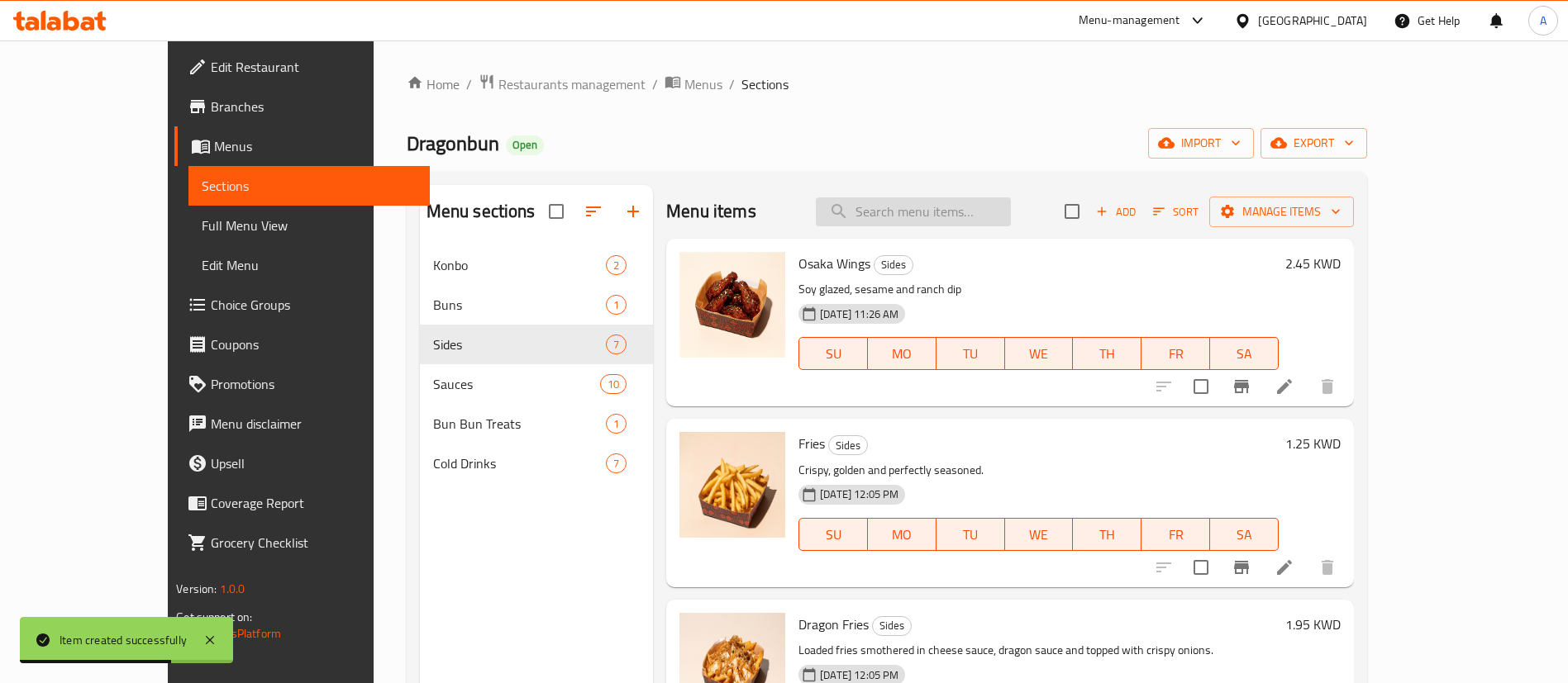
click at [953, 204] on input "search" at bounding box center [913, 212] width 195 height 29
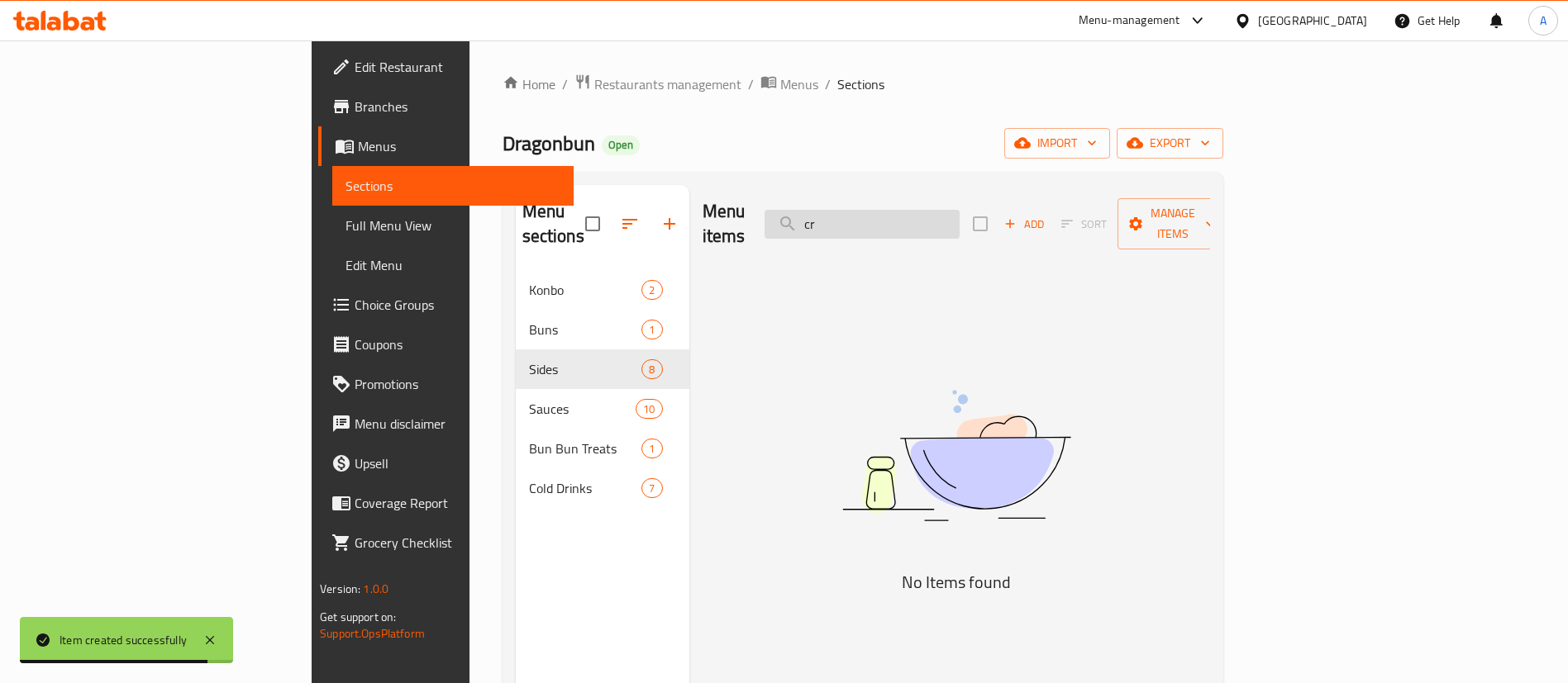
type input "c"
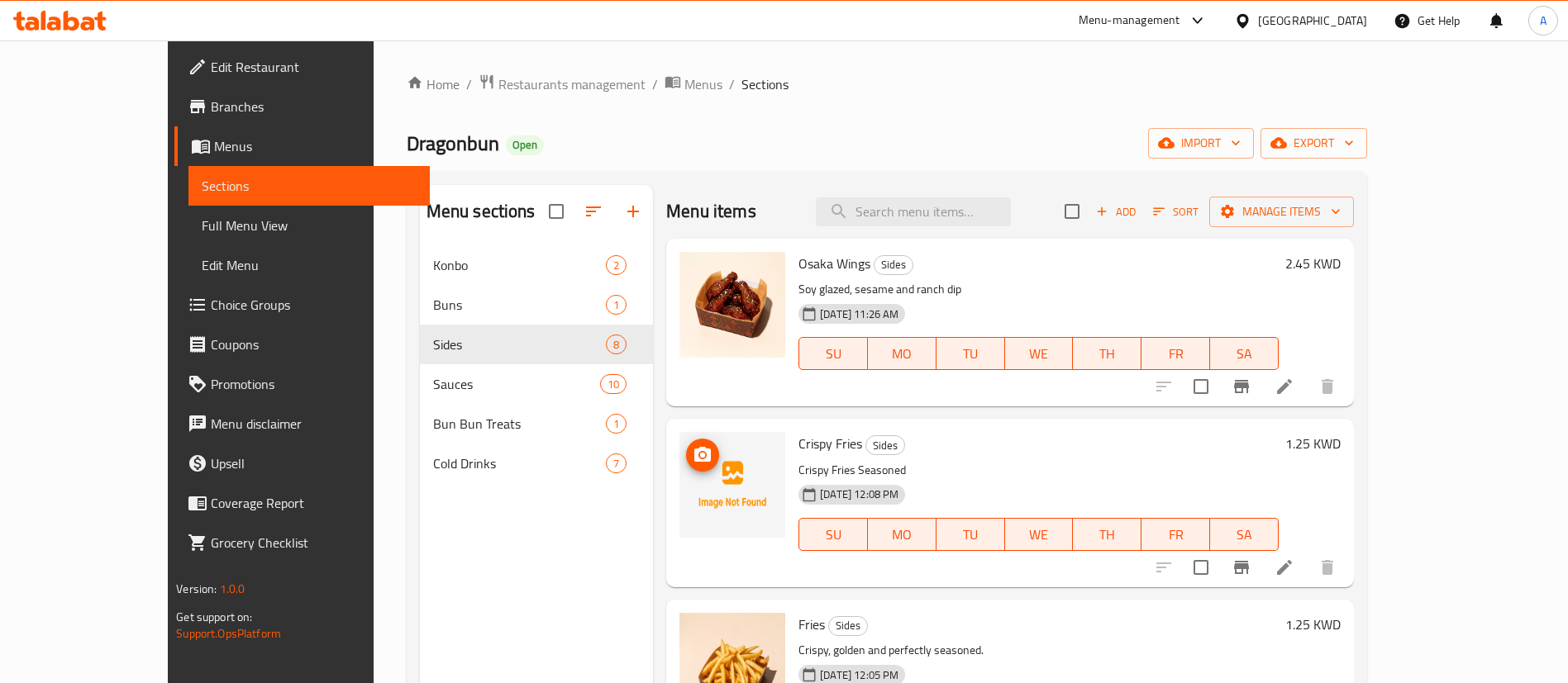
click at [679, 442] on img at bounding box center [732, 485] width 106 height 105
click at [686, 444] on button "upload picture" at bounding box center [702, 455] width 33 height 33
drag, startPoint x: 649, startPoint y: 444, endPoint x: 372, endPoint y: 86, distance: 452.7
click at [374, 72] on div "Home / Restaurants management / Menus / Sections Dragonbun Open import export M…" at bounding box center [887, 477] width 1026 height 874
click at [520, 85] on span "Restaurants management" at bounding box center [572, 85] width 147 height 20
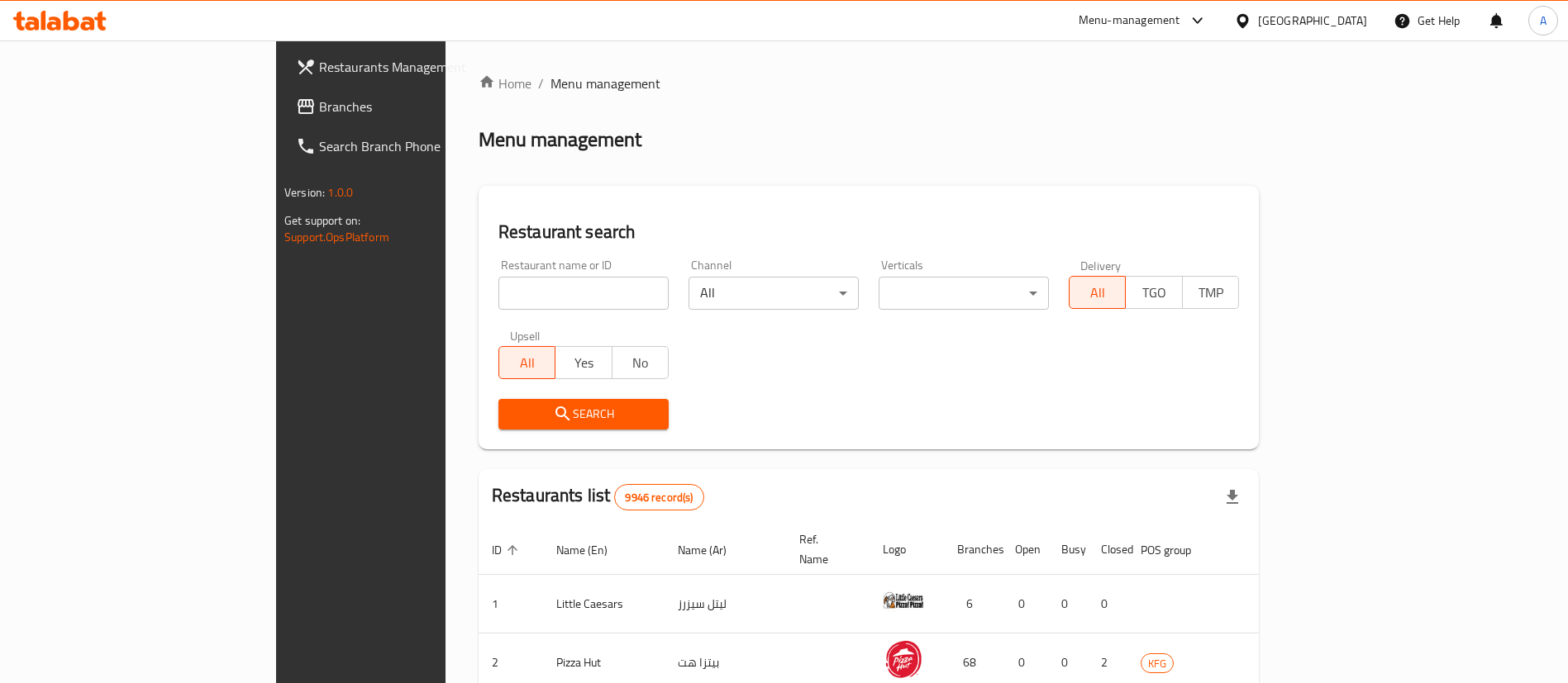
drag, startPoint x: 568, startPoint y: 317, endPoint x: 556, endPoint y: 294, distance: 25.9
click at [567, 312] on div "Restaurant name or ID Restaurant name or ID" at bounding box center [583, 284] width 190 height 70
click at [556, 294] on input "search" at bounding box center [583, 293] width 170 height 33
type input "bobs"
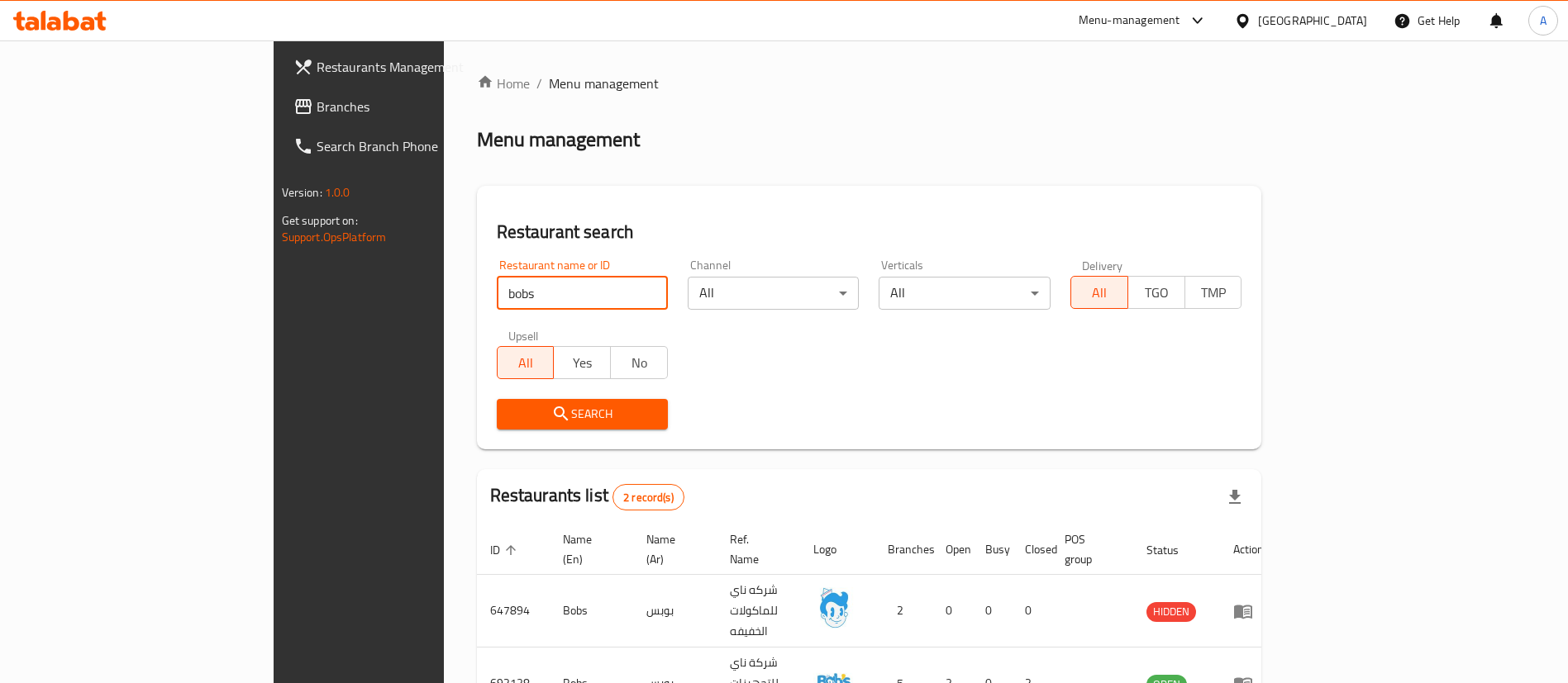
scroll to position [80, 0]
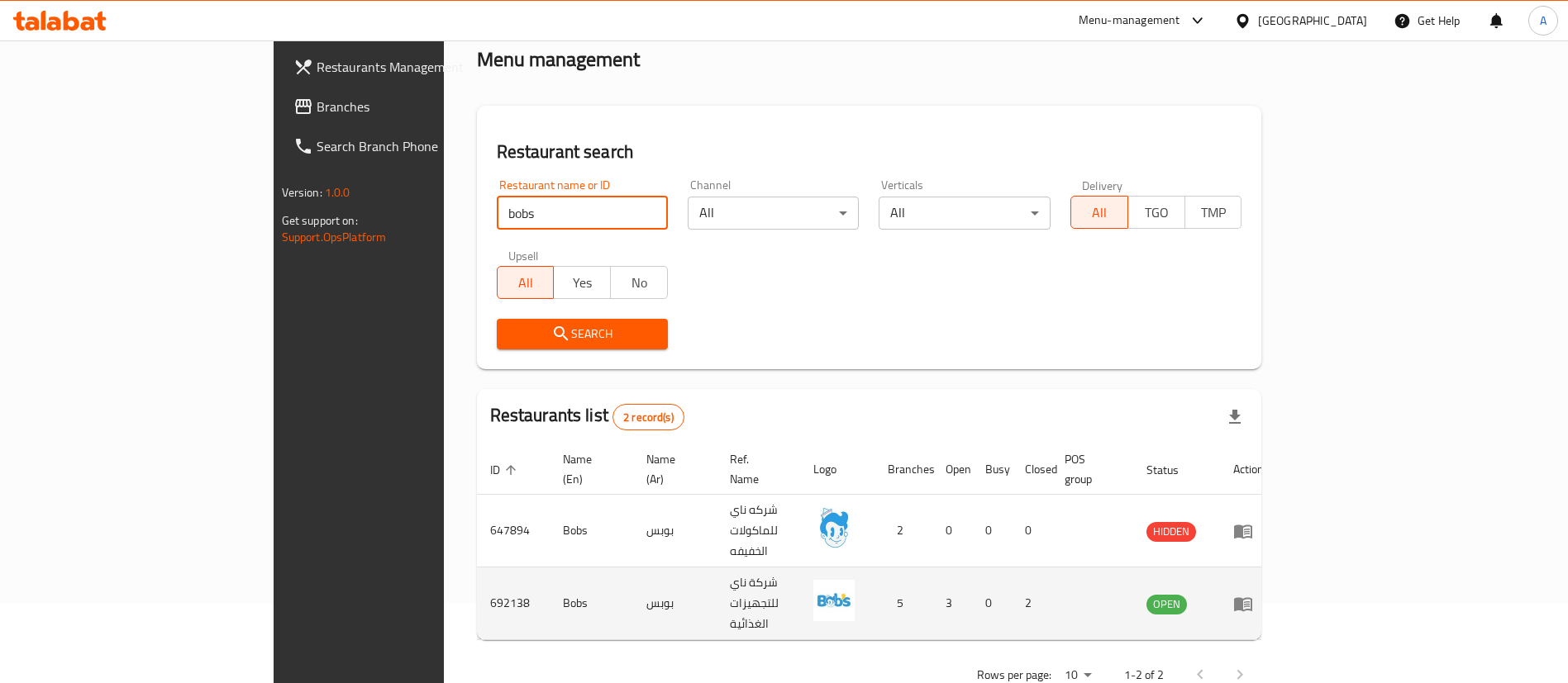
click at [1250, 601] on icon "enhanced table" at bounding box center [1246, 604] width 5 height 6
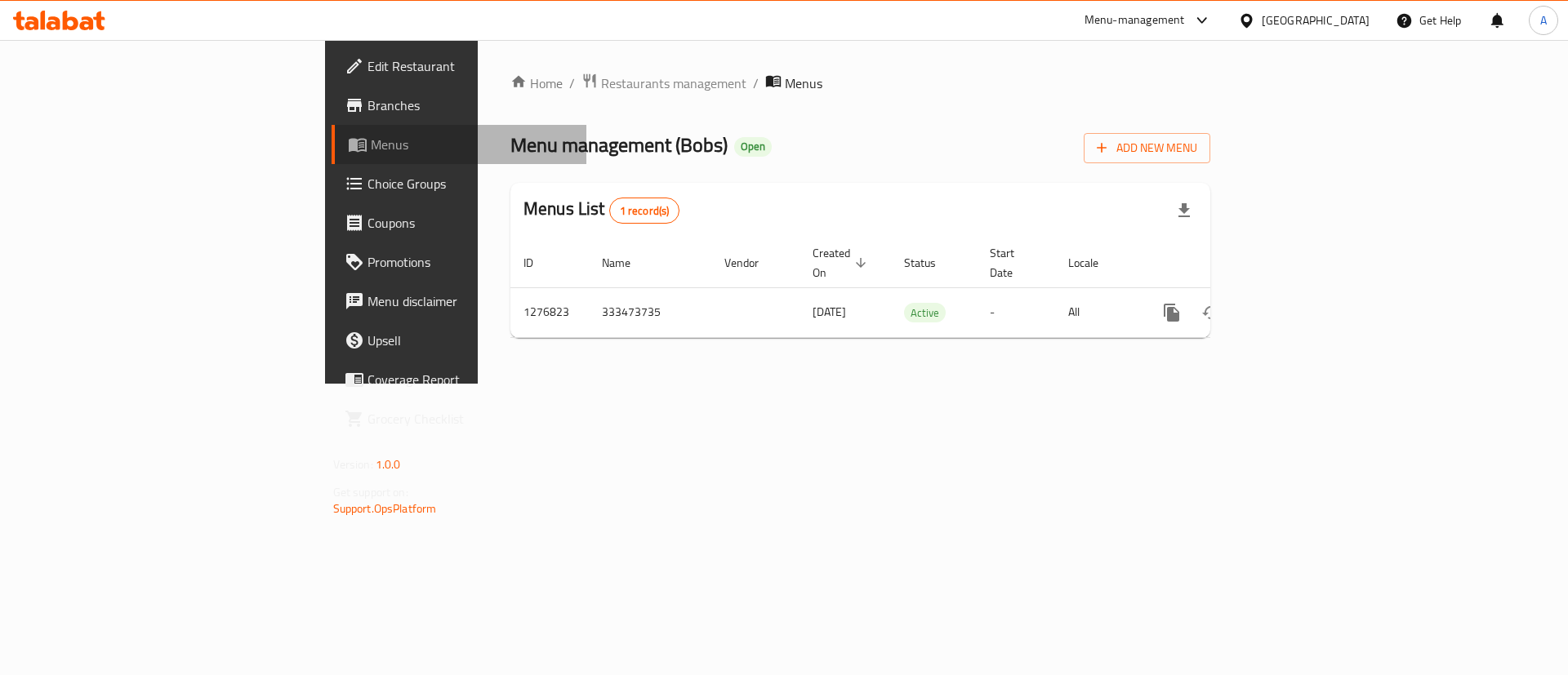
click at [332, 125] on link "Menus" at bounding box center [459, 145] width 255 height 40
click at [368, 111] on span "Branches" at bounding box center [471, 105] width 207 height 20
